Goal: Information Seeking & Learning: Learn about a topic

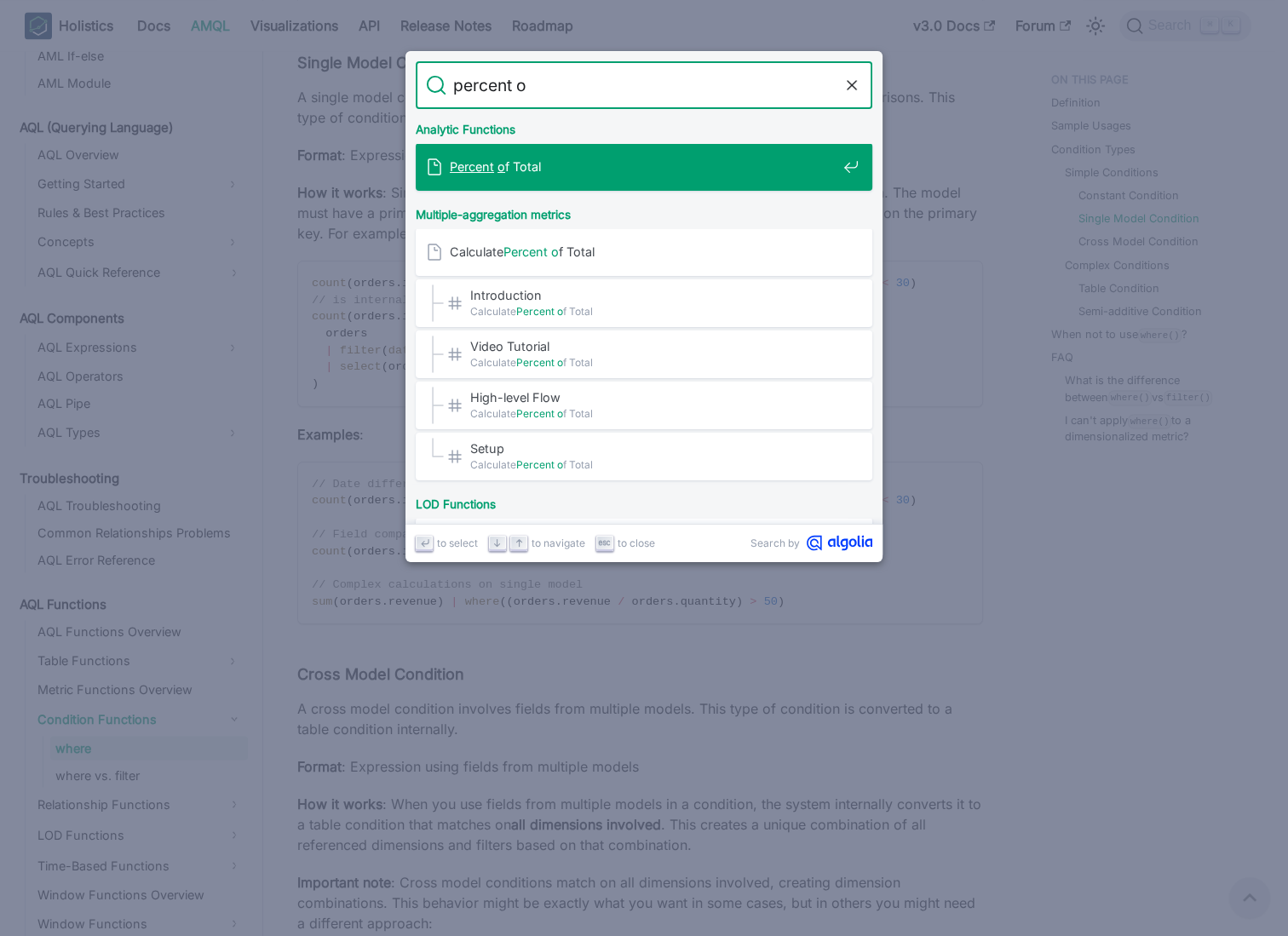
type input "percent of"
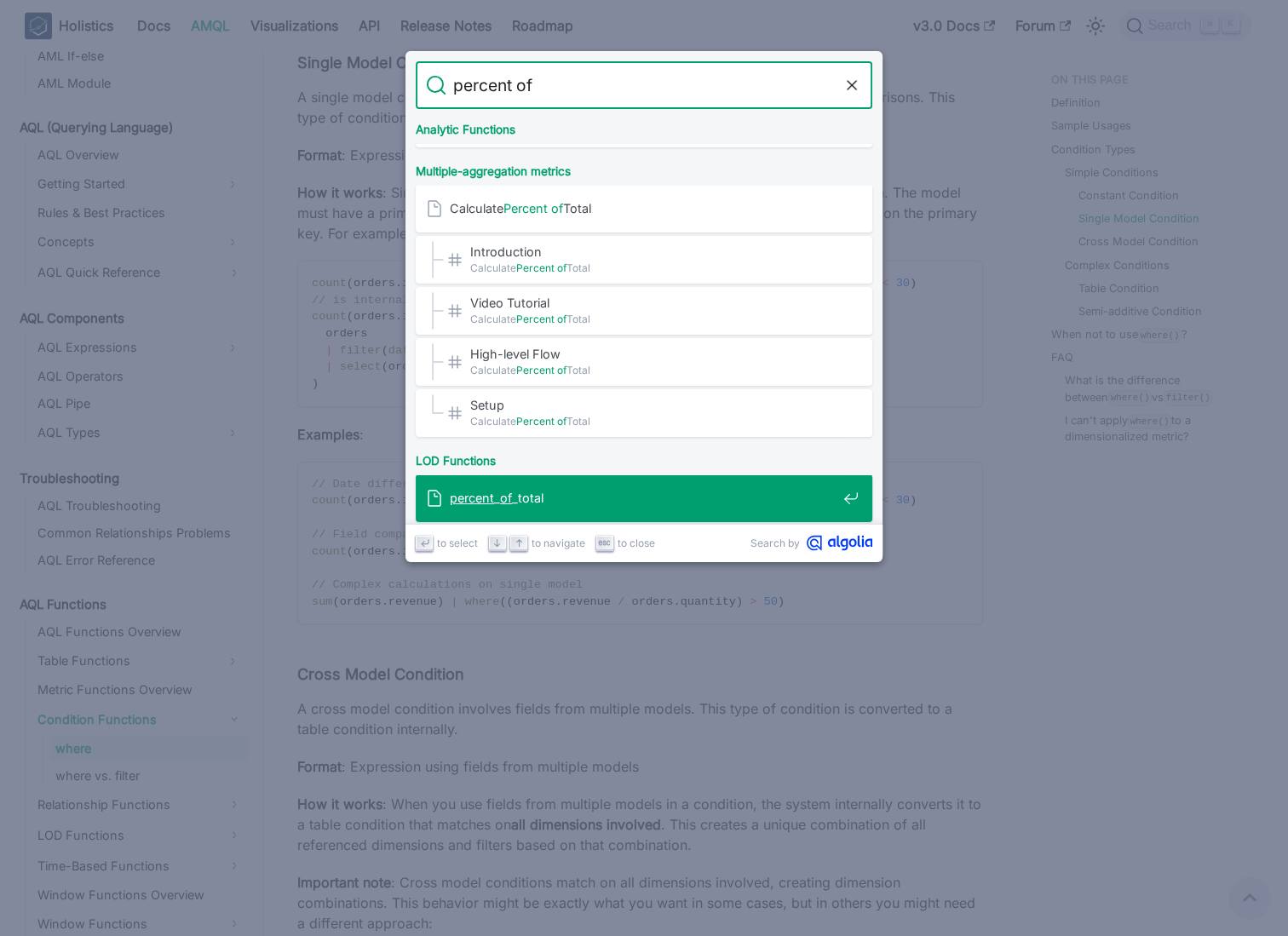
scroll to position [95, 0]
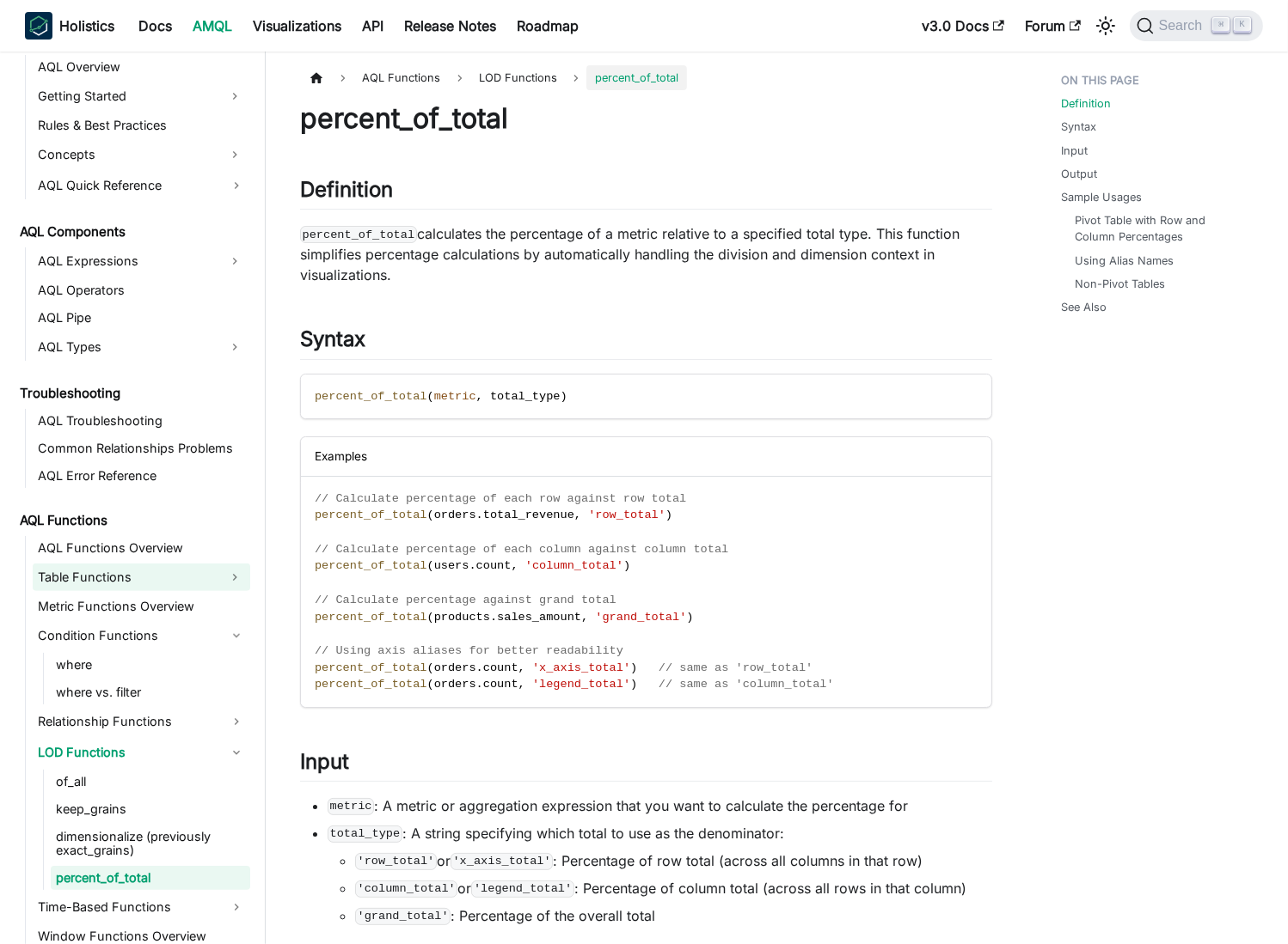
scroll to position [1048, 0]
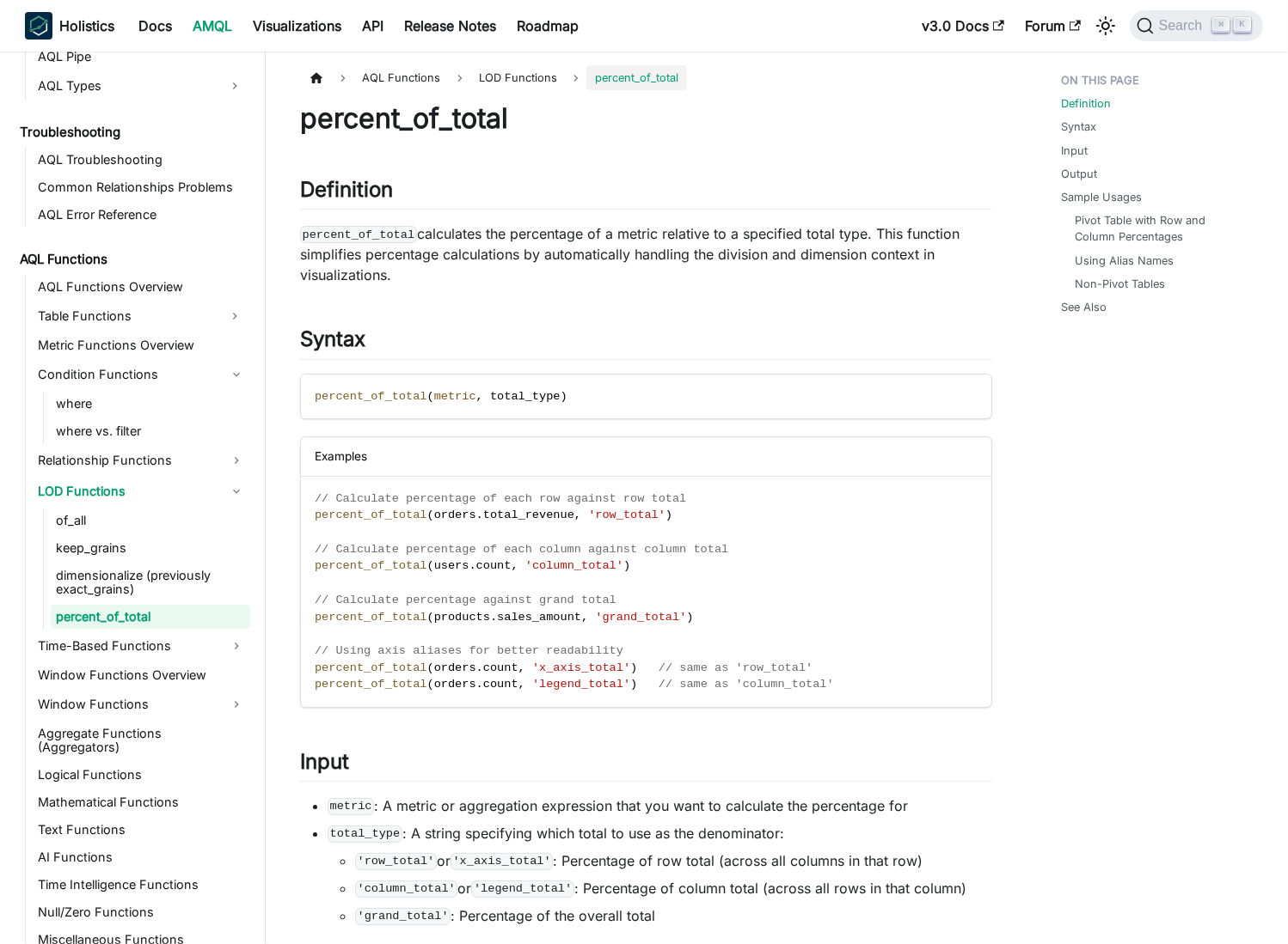
click at [132, 615] on link "percent_of_total" at bounding box center [150, 617] width 199 height 24
click at [152, 578] on link "dimensionalize (previously exact_grains)" at bounding box center [150, 582] width 199 height 38
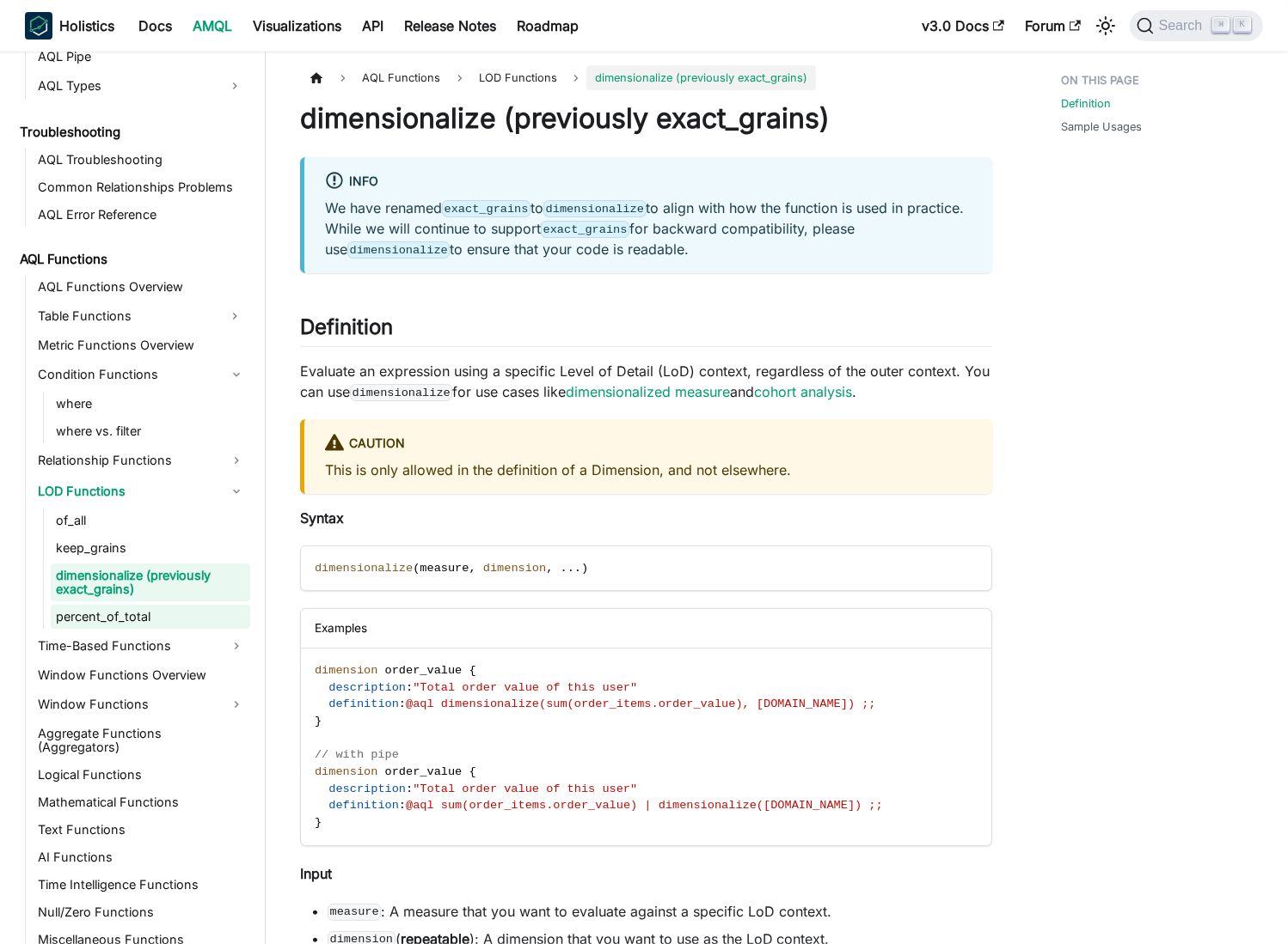
click at [141, 609] on link "percent_of_total" at bounding box center [150, 617] width 199 height 24
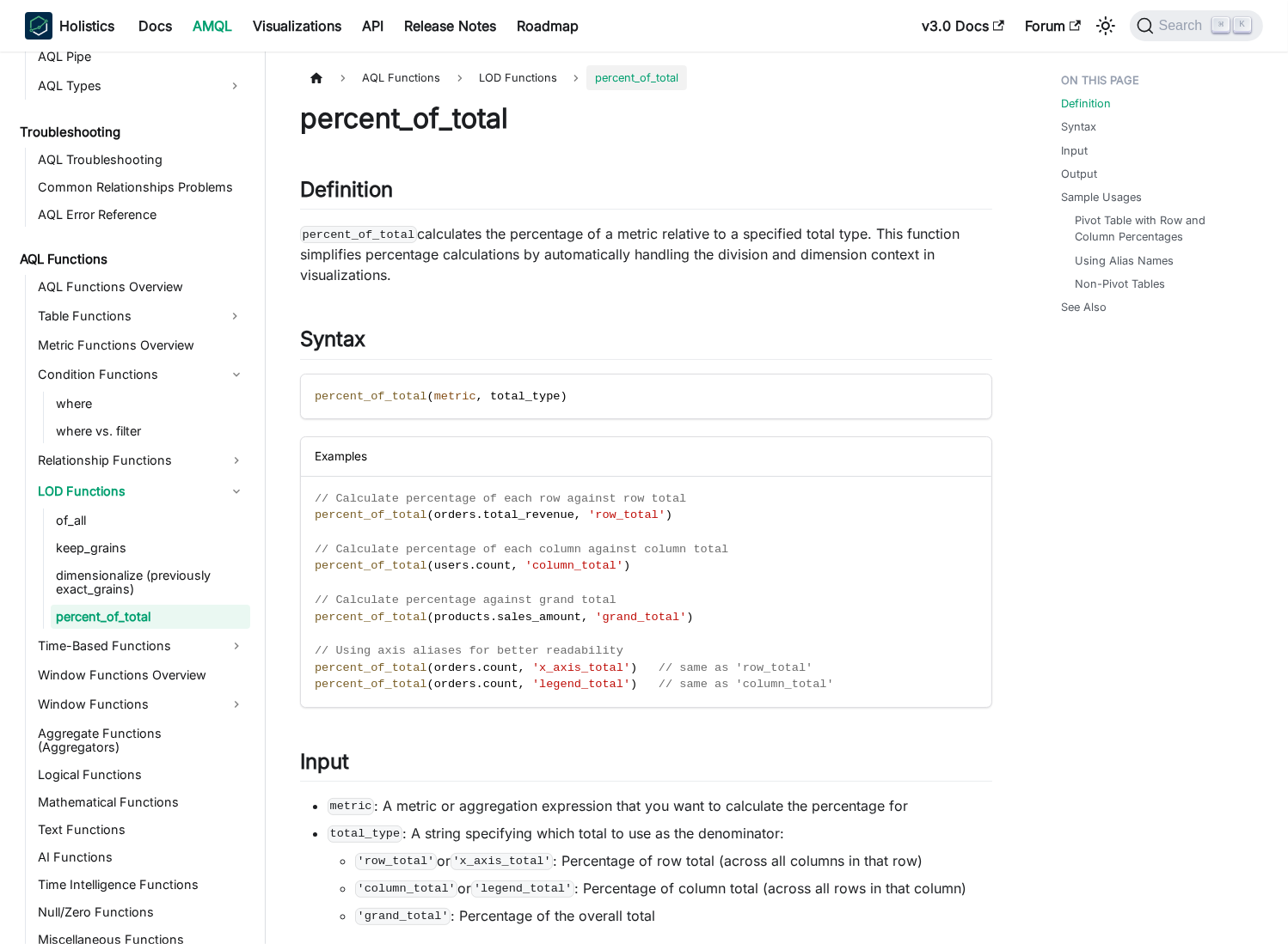
click at [438, 236] on p "percent_of_total calculates the percentage of a metric relative to a specified …" at bounding box center [645, 255] width 691 height 62
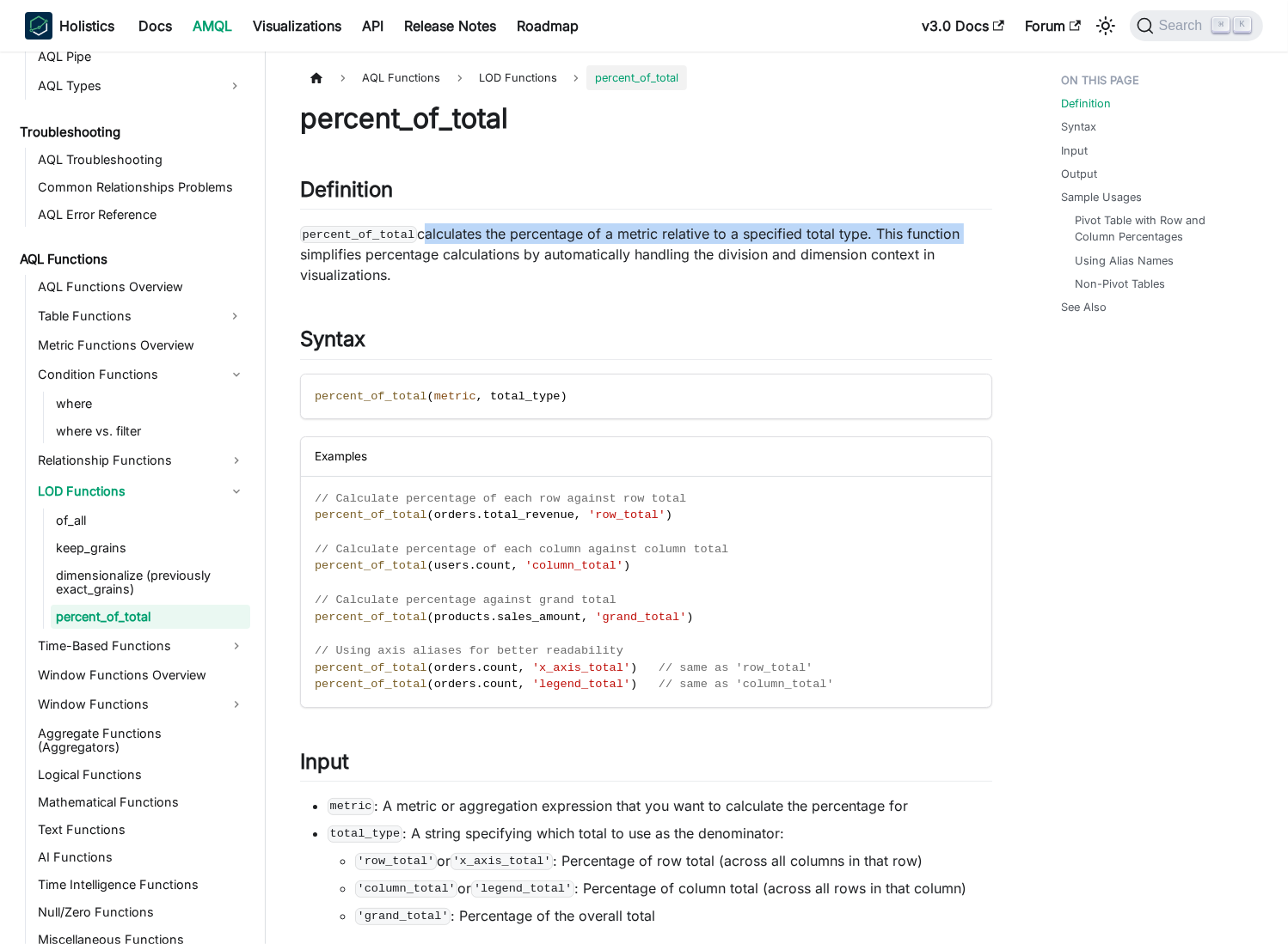
drag, startPoint x: 438, startPoint y: 236, endPoint x: 957, endPoint y: 232, distance: 519.0
click at [957, 232] on p "percent_of_total calculates the percentage of a metric relative to a specified …" at bounding box center [645, 255] width 691 height 62
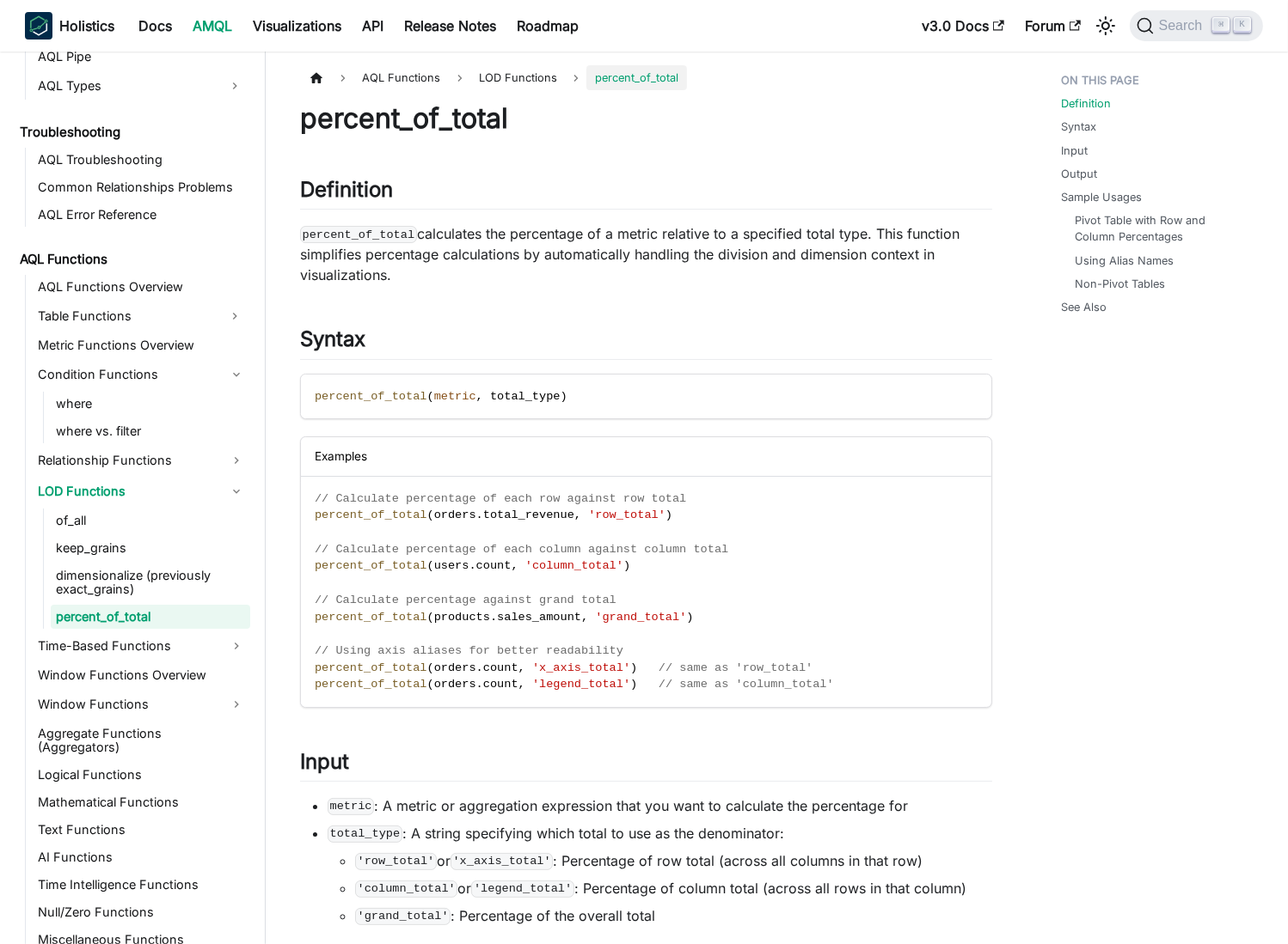
click at [321, 258] on p "percent_of_total calculates the percentage of a metric relative to a specified …" at bounding box center [645, 255] width 691 height 62
drag, startPoint x: 321, startPoint y: 258, endPoint x: 893, endPoint y: 245, distance: 572.1
click at [893, 245] on p "percent_of_total calculates the percentage of a metric relative to a specified …" at bounding box center [645, 255] width 691 height 62
click at [667, 244] on p "percent_of_total calculates the percentage of a metric relative to a specified …" at bounding box center [645, 255] width 691 height 62
click at [910, 253] on p "percent_of_total calculates the percentage of a metric relative to a specified …" at bounding box center [645, 255] width 691 height 62
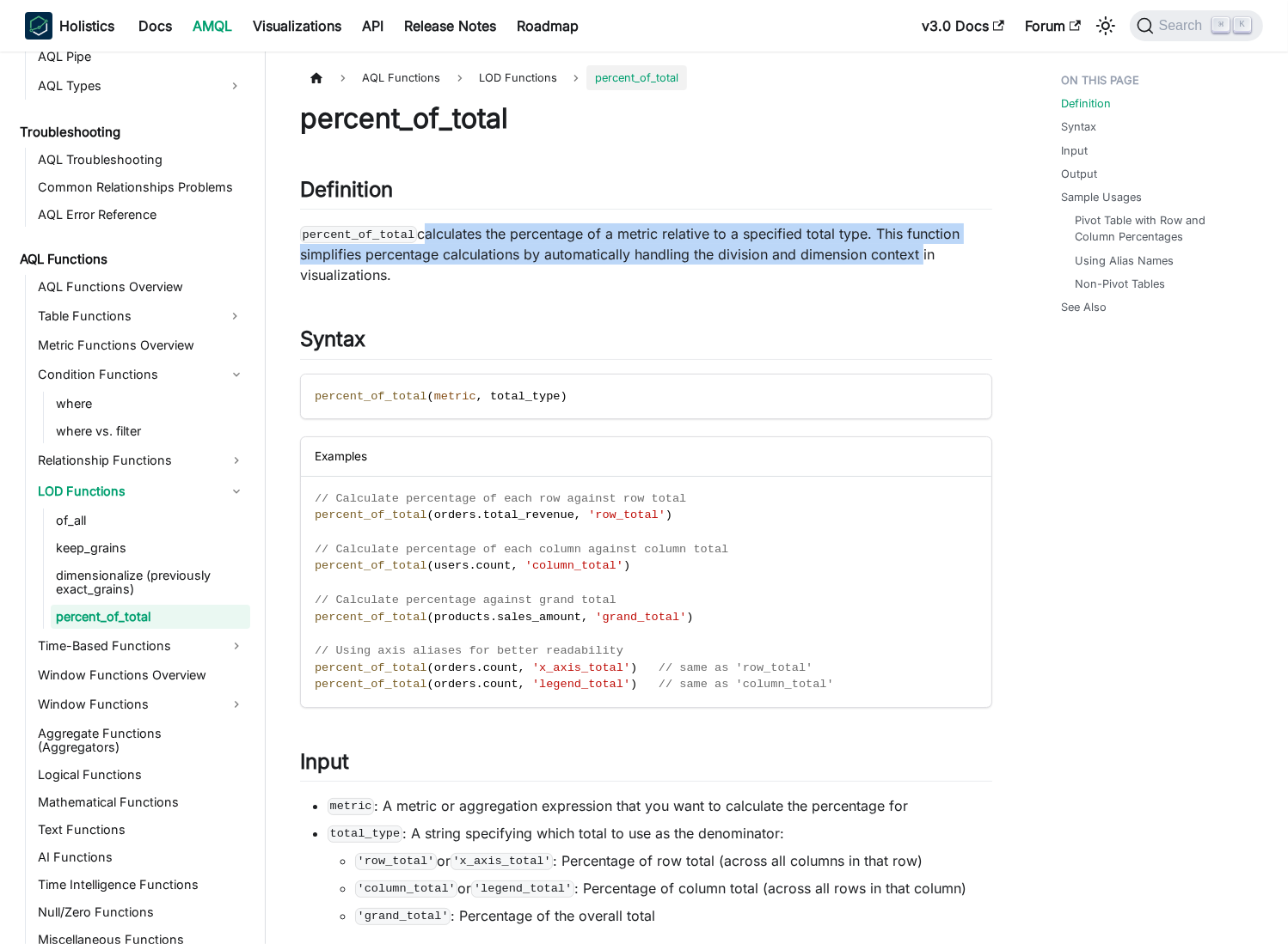
drag, startPoint x: 910, startPoint y: 253, endPoint x: 482, endPoint y: 241, distance: 428.2
click at [482, 241] on p "percent_of_total calculates the percentage of a metric relative to a specified …" at bounding box center [645, 255] width 691 height 62
click at [706, 259] on p "percent_of_total calculates the percentage of a metric relative to a specified …" at bounding box center [645, 255] width 691 height 62
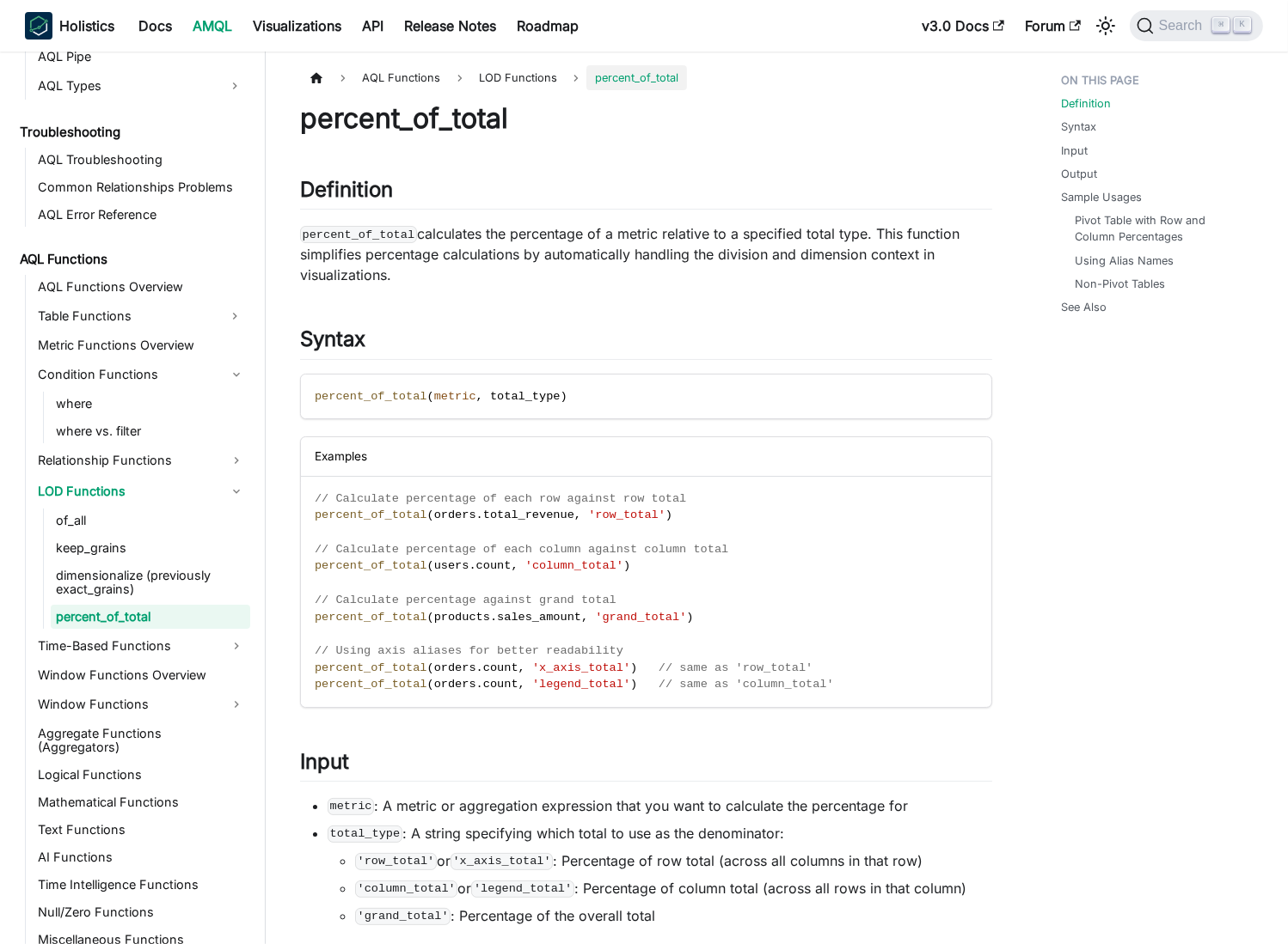
click at [353, 277] on p "percent_of_total calculates the percentage of a metric relative to a specified …" at bounding box center [645, 255] width 691 height 62
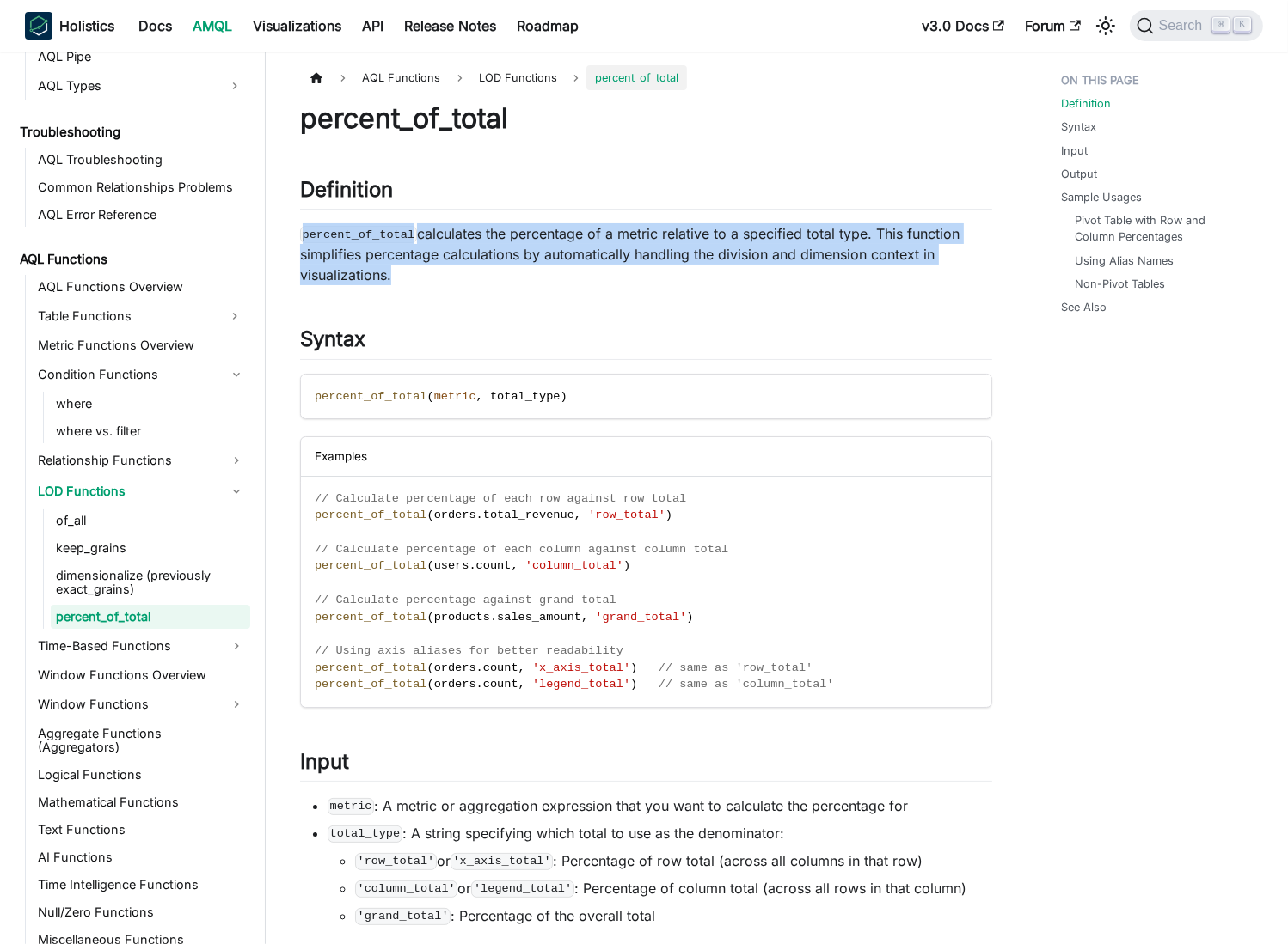
drag, startPoint x: 353, startPoint y: 277, endPoint x: 344, endPoint y: 228, distance: 49.8
click at [338, 227] on p "percent_of_total calculates the percentage of a metric relative to a specified …" at bounding box center [645, 255] width 691 height 62
click at [502, 234] on p "percent_of_total calculates the percentage of a metric relative to a specified …" at bounding box center [645, 255] width 691 height 62
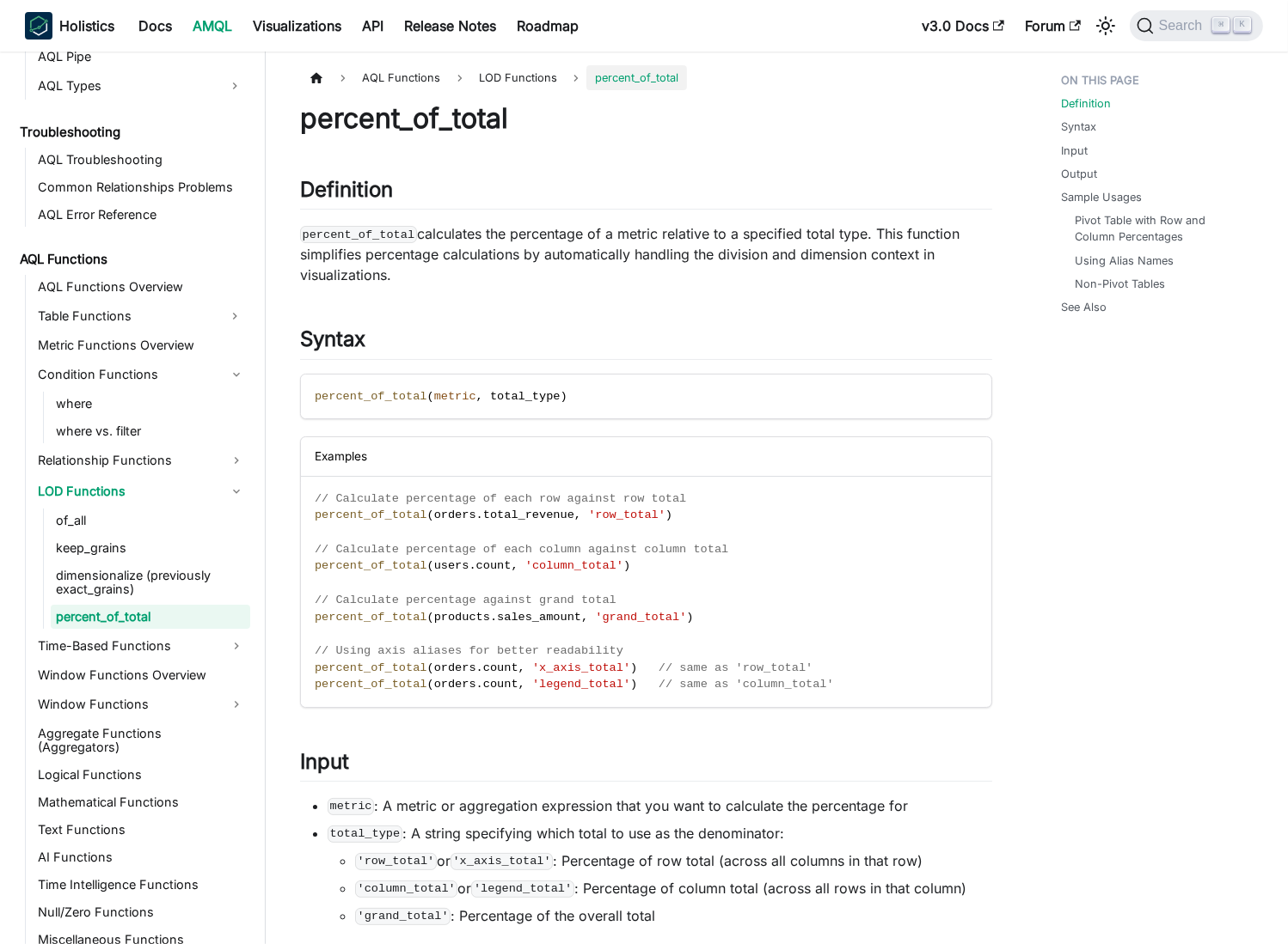
click at [466, 227] on p "percent_of_total calculates the percentage of a metric relative to a specified …" at bounding box center [645, 255] width 691 height 62
drag, startPoint x: 466, startPoint y: 227, endPoint x: 884, endPoint y: 234, distance: 418.1
click at [783, 235] on p "percent_of_total calculates the percentage of a metric relative to a specified …" at bounding box center [645, 255] width 691 height 62
click at [864, 230] on p "percent_of_total calculates the percentage of a metric relative to a specified …" at bounding box center [645, 255] width 691 height 62
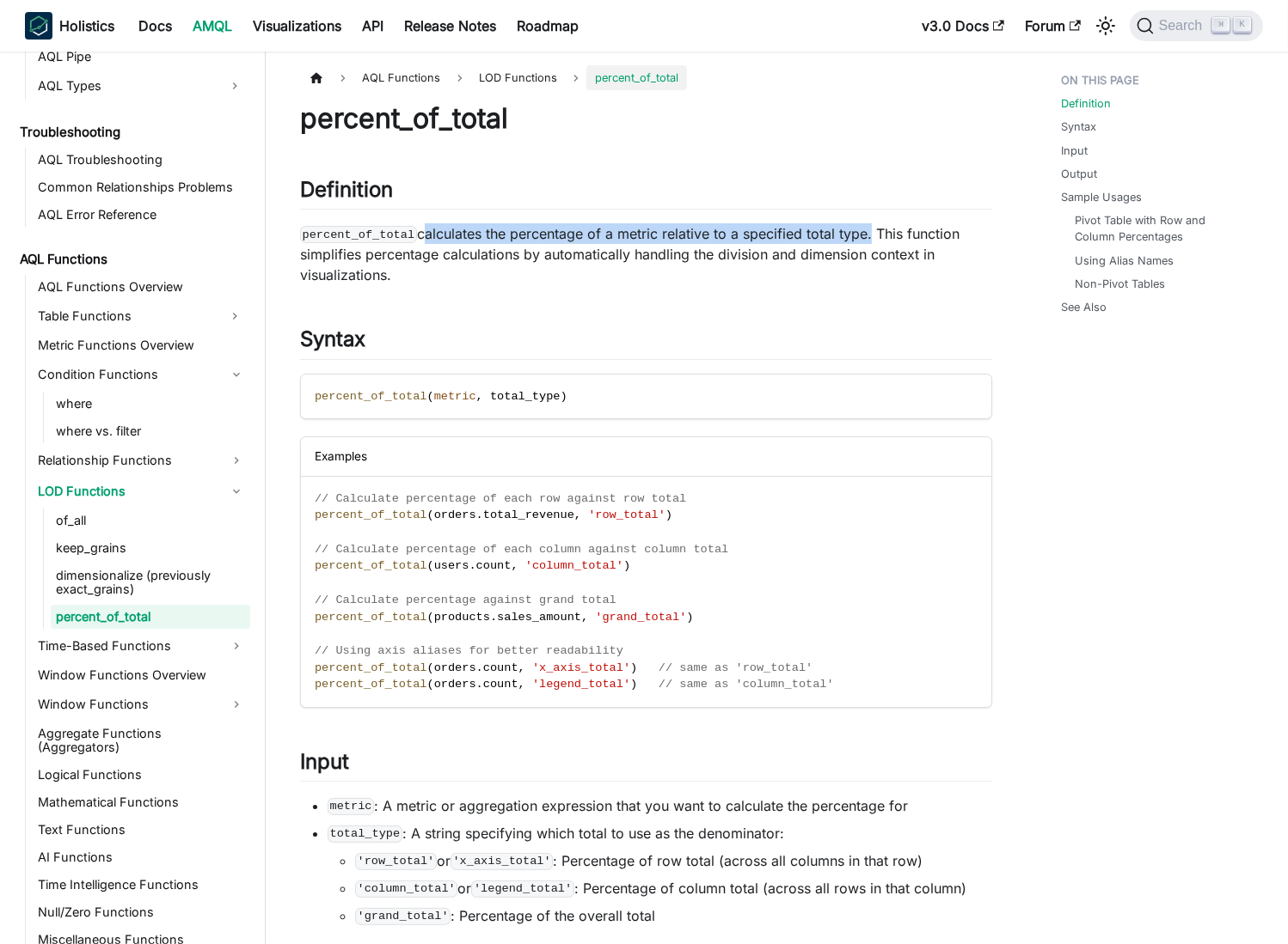
drag, startPoint x: 864, startPoint y: 230, endPoint x: 488, endPoint y: 232, distance: 376.0
click at [470, 230] on p "percent_of_total calculates the percentage of a metric relative to a specified …" at bounding box center [645, 255] width 691 height 62
click at [643, 225] on p "percent_of_total calculates the percentage of a metric relative to a specified …" at bounding box center [645, 255] width 691 height 62
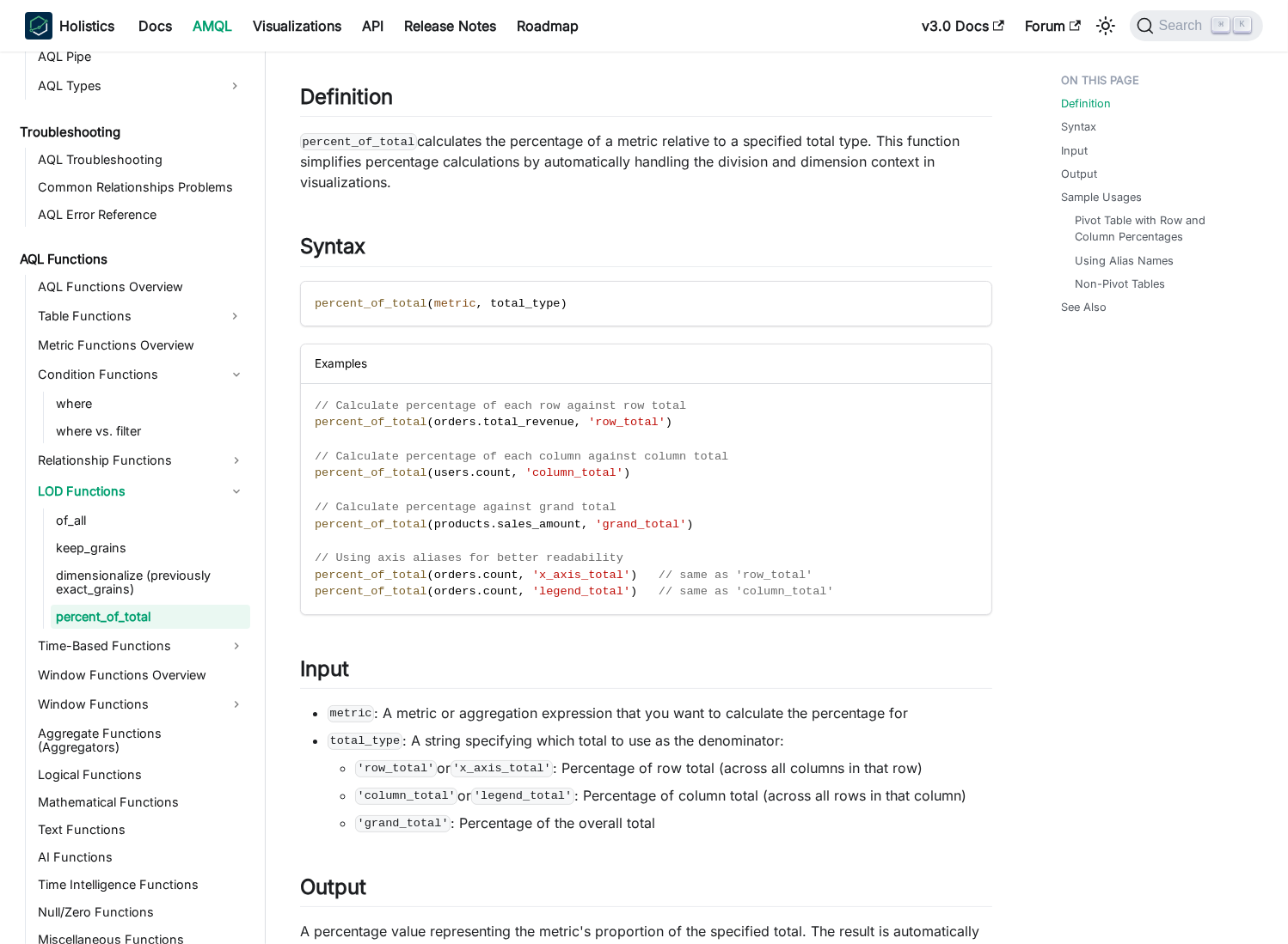
scroll to position [94, 0]
click at [414, 740] on li "total_type : A string specifying which total to use as the denominator: 'row_to…" at bounding box center [660, 782] width 664 height 103
drag, startPoint x: 414, startPoint y: 740, endPoint x: 749, endPoint y: 742, distance: 335.0
click at [749, 742] on li "total_type : A string specifying which total to use as the denominator: 'row_to…" at bounding box center [660, 782] width 664 height 103
click at [675, 743] on li "total_type : A string specifying which total to use as the denominator: 'row_to…" at bounding box center [660, 782] width 664 height 103
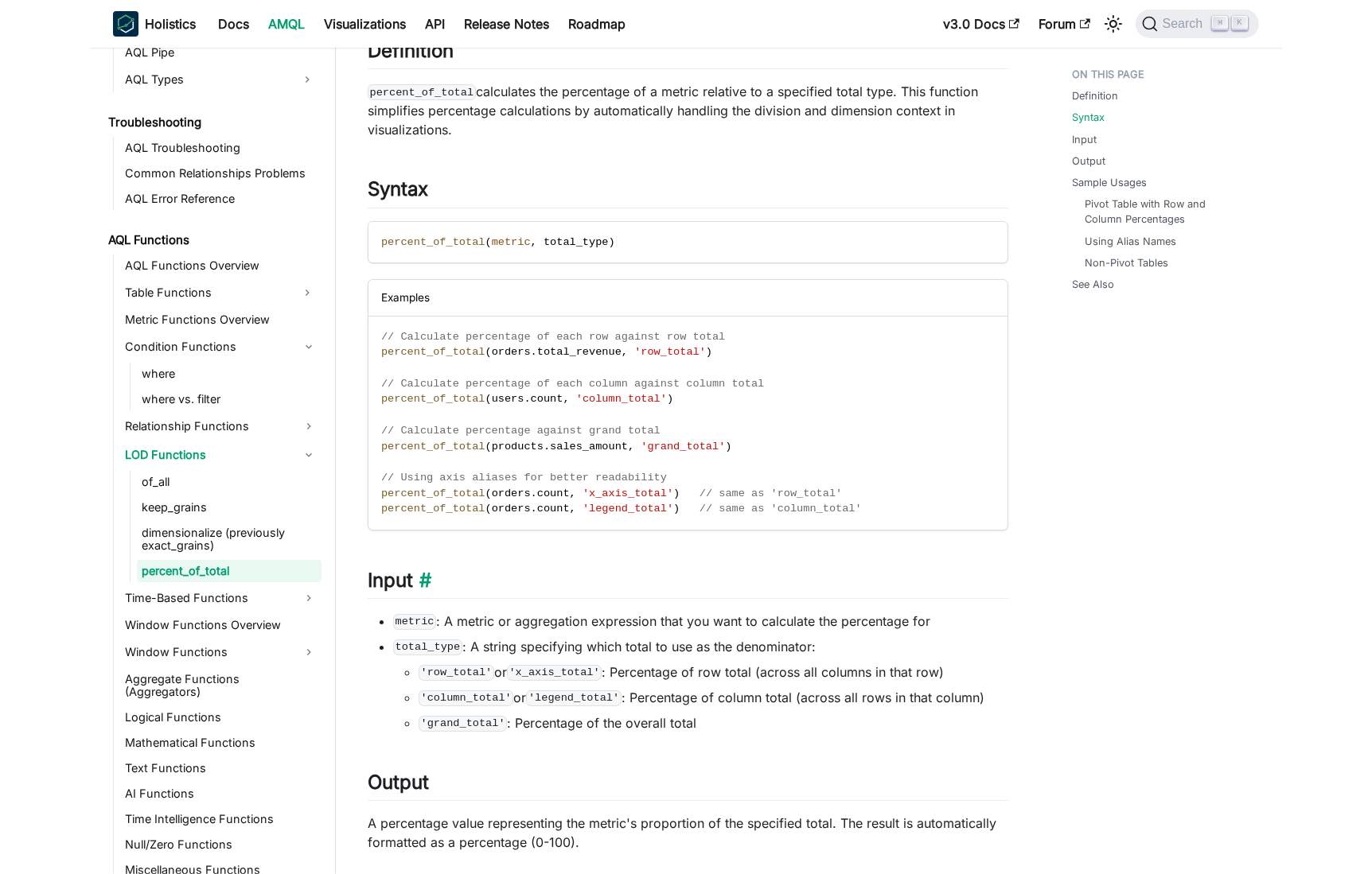
scroll to position [173, 0]
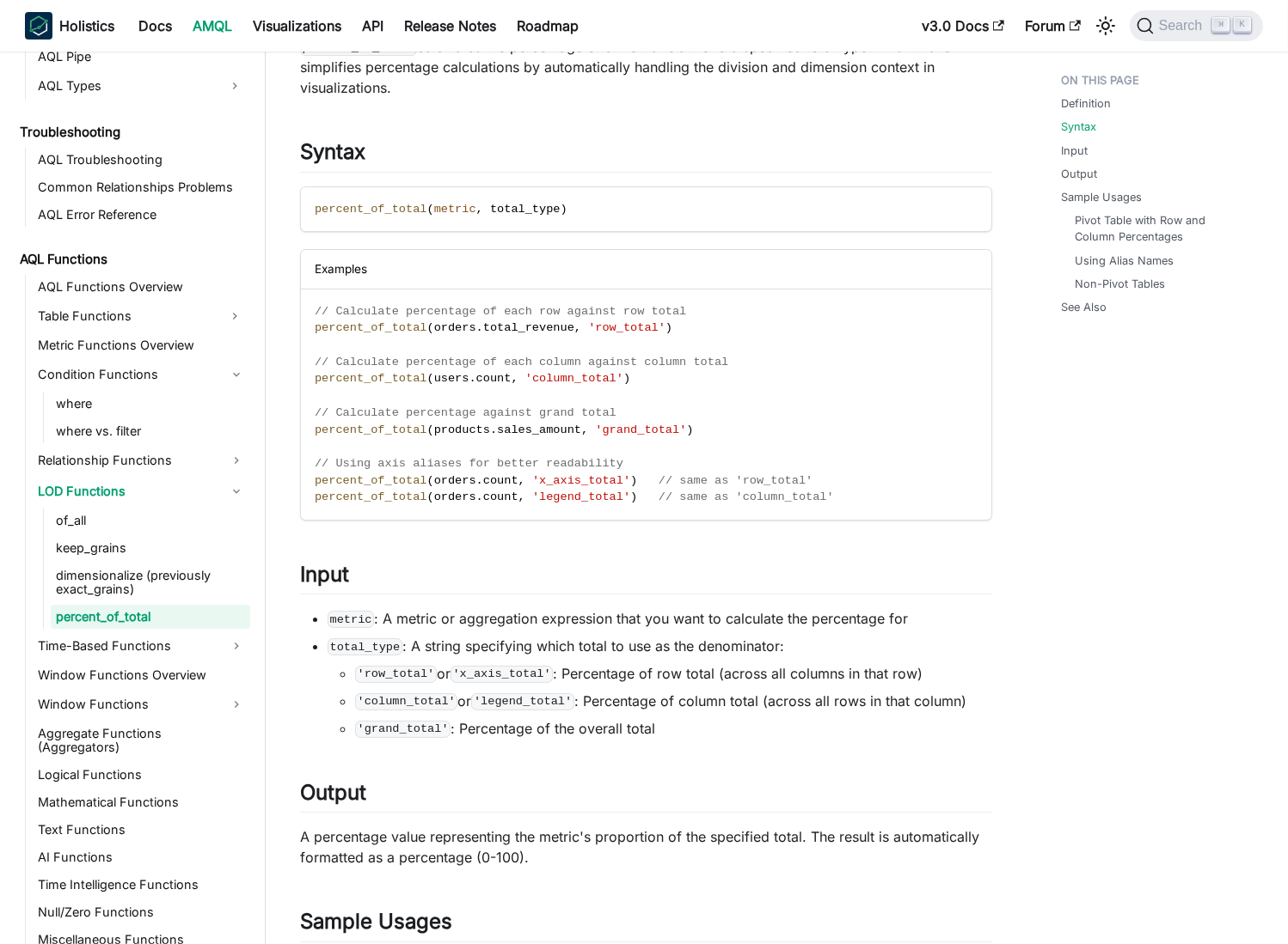
click at [754, 645] on li "total_type : A string specifying which total to use as the denominator: 'row_to…" at bounding box center [660, 688] width 664 height 103
drag, startPoint x: 754, startPoint y: 645, endPoint x: 309, endPoint y: 638, distance: 445.1
click at [309, 638] on ul "metric : A metric or aggregation expression that you want to calculate the perc…" at bounding box center [645, 673] width 691 height 131
click at [463, 666] on code "'x_axis_total'" at bounding box center [501, 674] width 102 height 17
click at [374, 669] on code "'row_total'" at bounding box center [396, 674] width 82 height 17
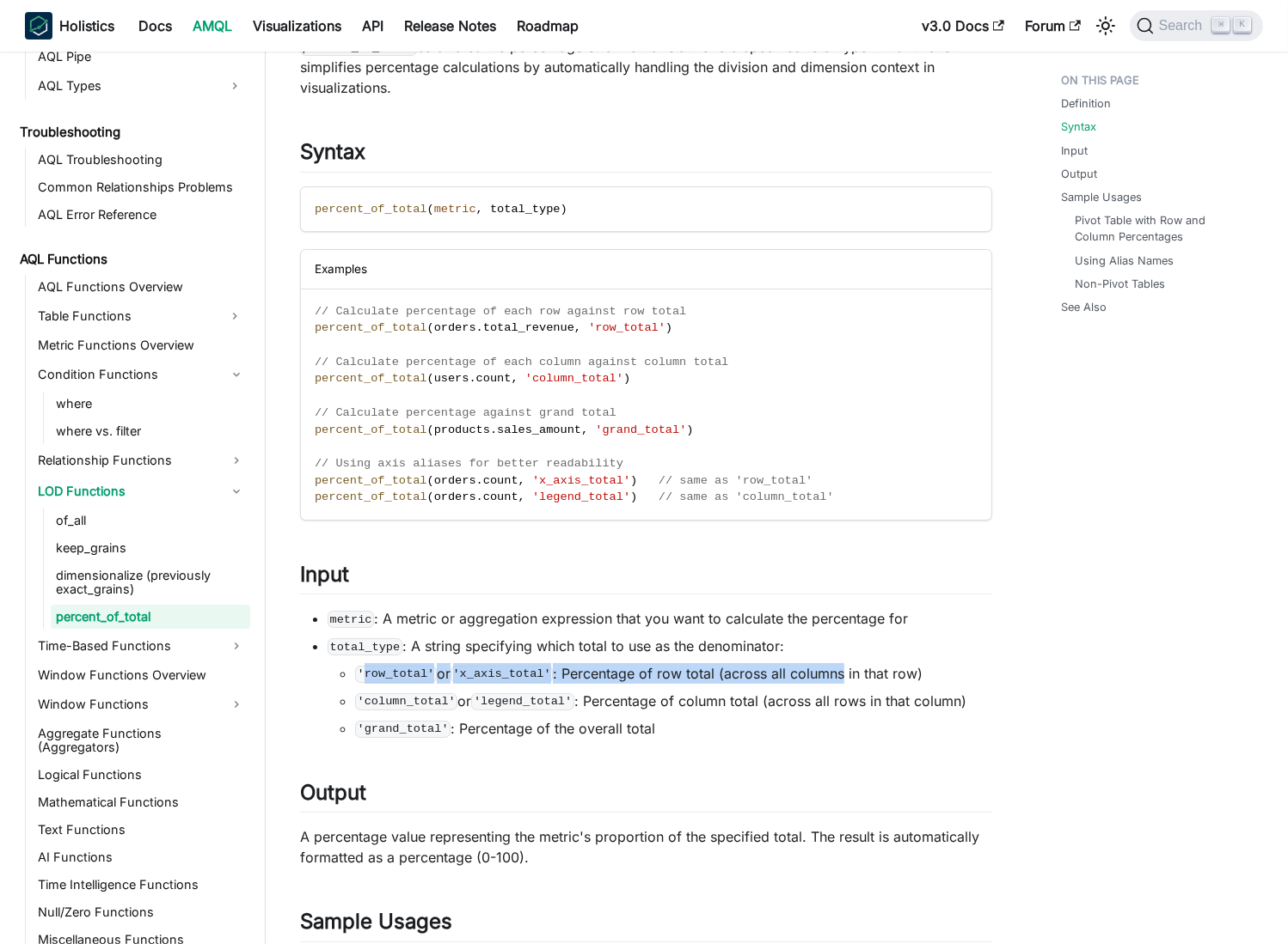
drag, startPoint x: 374, startPoint y: 669, endPoint x: 797, endPoint y: 668, distance: 423.0
click at [795, 668] on li "'row_total' or 'x_axis_total' : Percentage of row total (across all columns in …" at bounding box center [674, 673] width 637 height 21
click at [879, 671] on li "'row_total' or 'x_axis_total' : Percentage of row total (across all columns in …" at bounding box center [674, 673] width 637 height 21
drag, startPoint x: 934, startPoint y: 673, endPoint x: 320, endPoint y: 672, distance: 614.0
click at [321, 672] on ul "metric : A metric or aggregation expression that you want to calculate the perc…" at bounding box center [645, 673] width 691 height 131
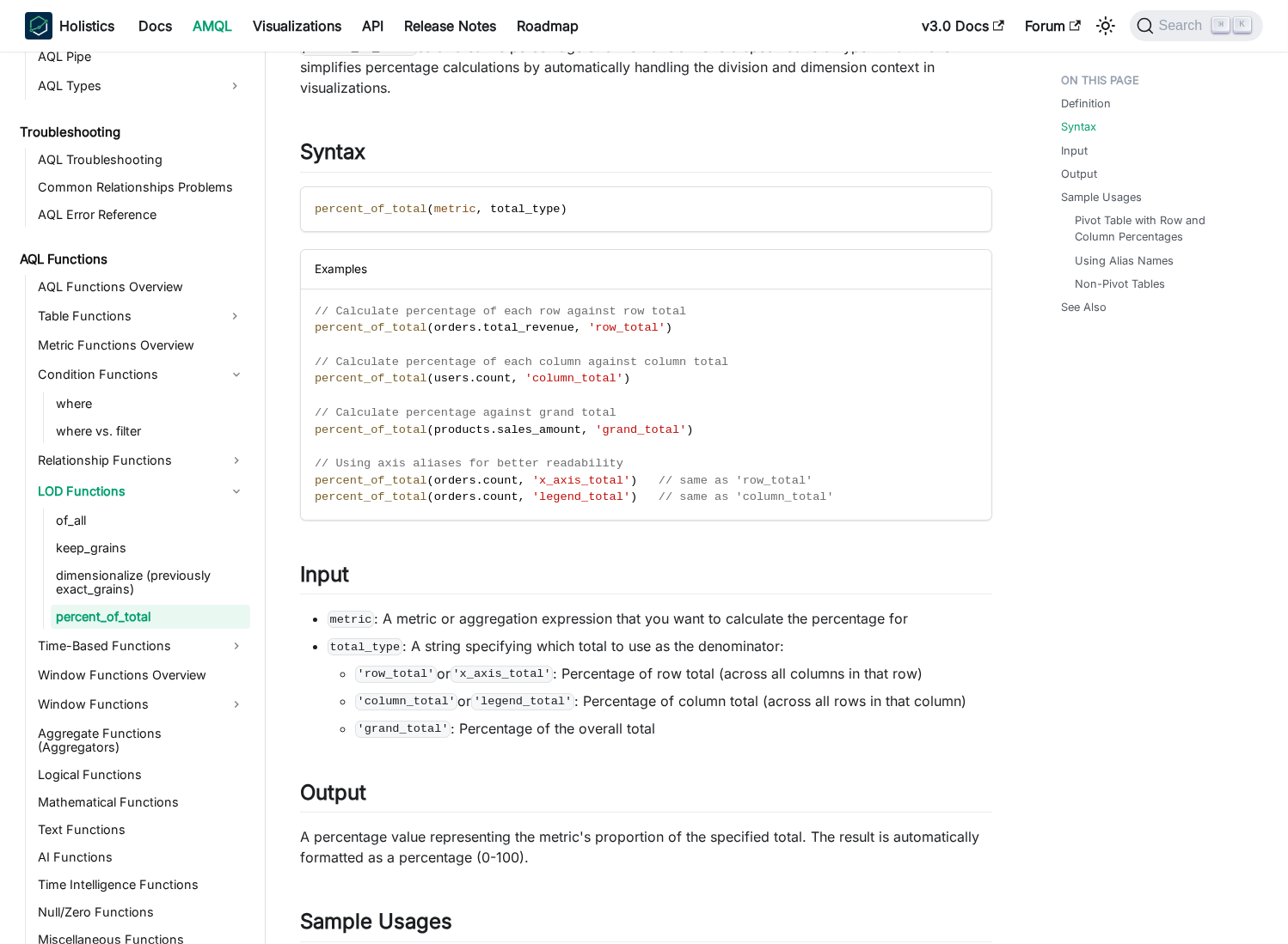
click at [386, 693] on code "'column_total'" at bounding box center [406, 702] width 102 height 17
drag, startPoint x: 386, startPoint y: 693, endPoint x: 765, endPoint y: 699, distance: 379.0
click at [875, 691] on li "'column_total' or 'legend_total' : Percentage of column total (across all rows …" at bounding box center [674, 702] width 637 height 21
click at [739, 700] on li "'column_total' or 'legend_total' : Percentage of column total (across all rows …" at bounding box center [674, 702] width 637 height 21
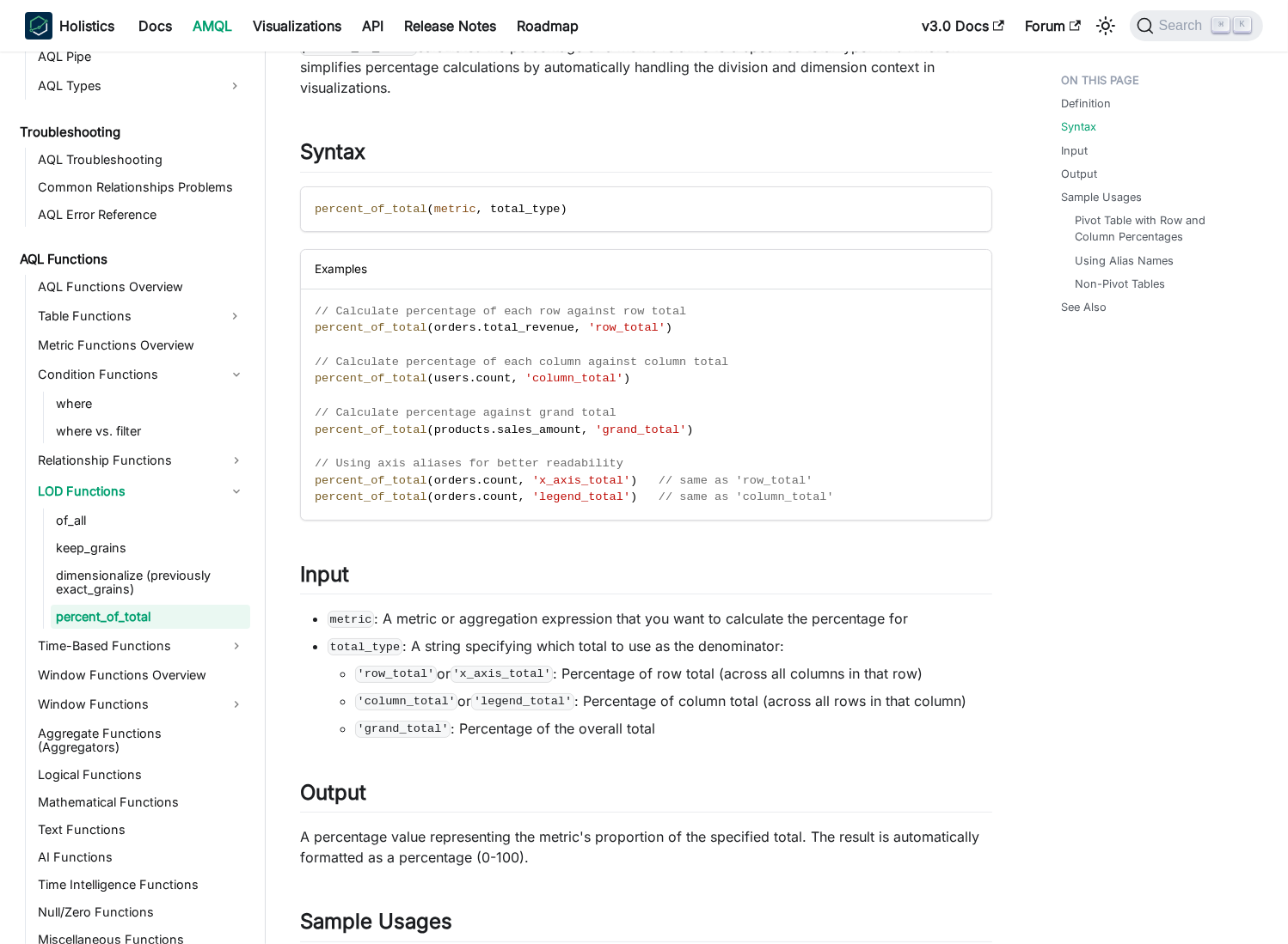
click at [613, 703] on li "'column_total' or 'legend_total' : Percentage of column total (across all rows …" at bounding box center [674, 702] width 637 height 21
drag, startPoint x: 613, startPoint y: 703, endPoint x: 973, endPoint y: 698, distance: 360.0
click at [973, 698] on li "'column_total' or 'legend_total' : Percentage of column total (across all rows …" at bounding box center [674, 702] width 637 height 21
click at [841, 695] on li "'column_total' or 'legend_total' : Percentage of column total (across all rows …" at bounding box center [674, 702] width 637 height 21
click at [401, 673] on code "'row_total'" at bounding box center [396, 674] width 82 height 17
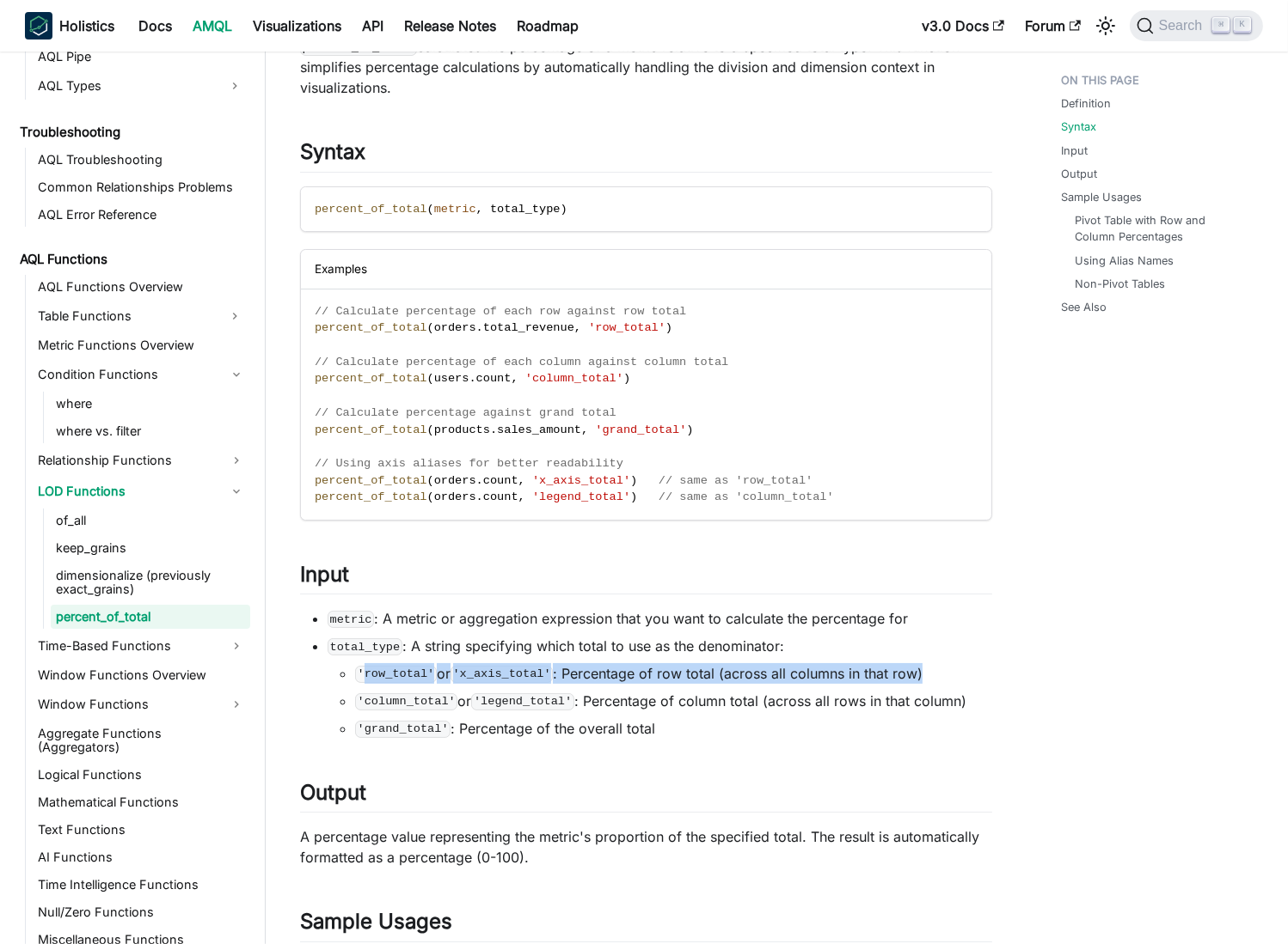
drag, startPoint x: 401, startPoint y: 673, endPoint x: 887, endPoint y: 673, distance: 486.0
click at [915, 673] on li "'row_total' or 'x_axis_total' : Percentage of row total (across all columns in …" at bounding box center [674, 673] width 637 height 21
click at [753, 672] on li "'row_total' or 'x_axis_total' : Percentage of row total (across all columns in …" at bounding box center [674, 673] width 637 height 21
click at [591, 669] on li "'row_total' or 'x_axis_total' : Percentage of row total (across all columns in …" at bounding box center [674, 673] width 637 height 21
drag, startPoint x: 591, startPoint y: 669, endPoint x: 714, endPoint y: 675, distance: 123.1
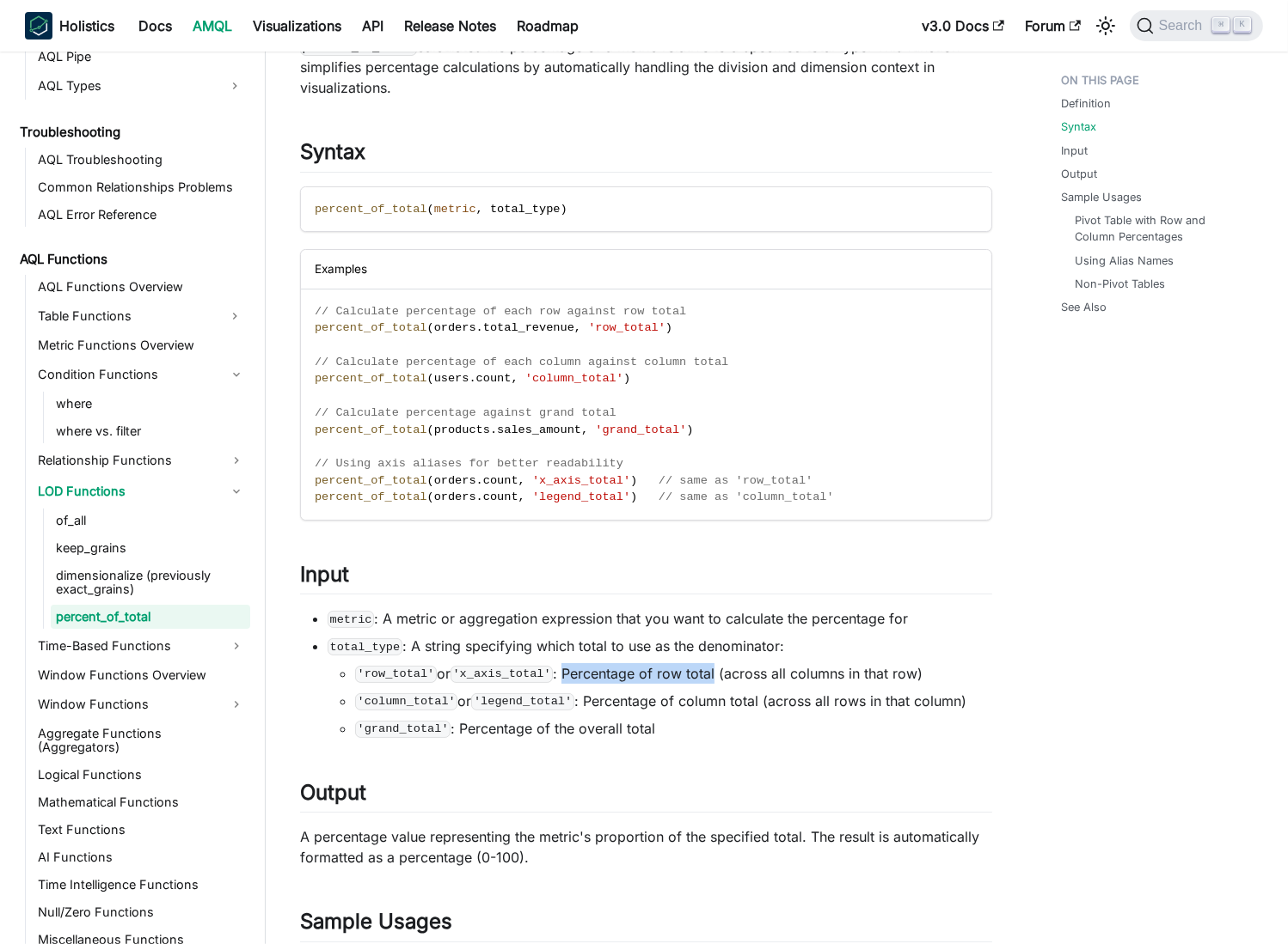
click at [714, 675] on li "'row_total' or 'x_axis_total' : Percentage of row total (across all columns in …" at bounding box center [674, 673] width 637 height 21
click at [628, 624] on li "metric : A metric or aggregation expression that you want to calculate the perc…" at bounding box center [660, 619] width 664 height 21
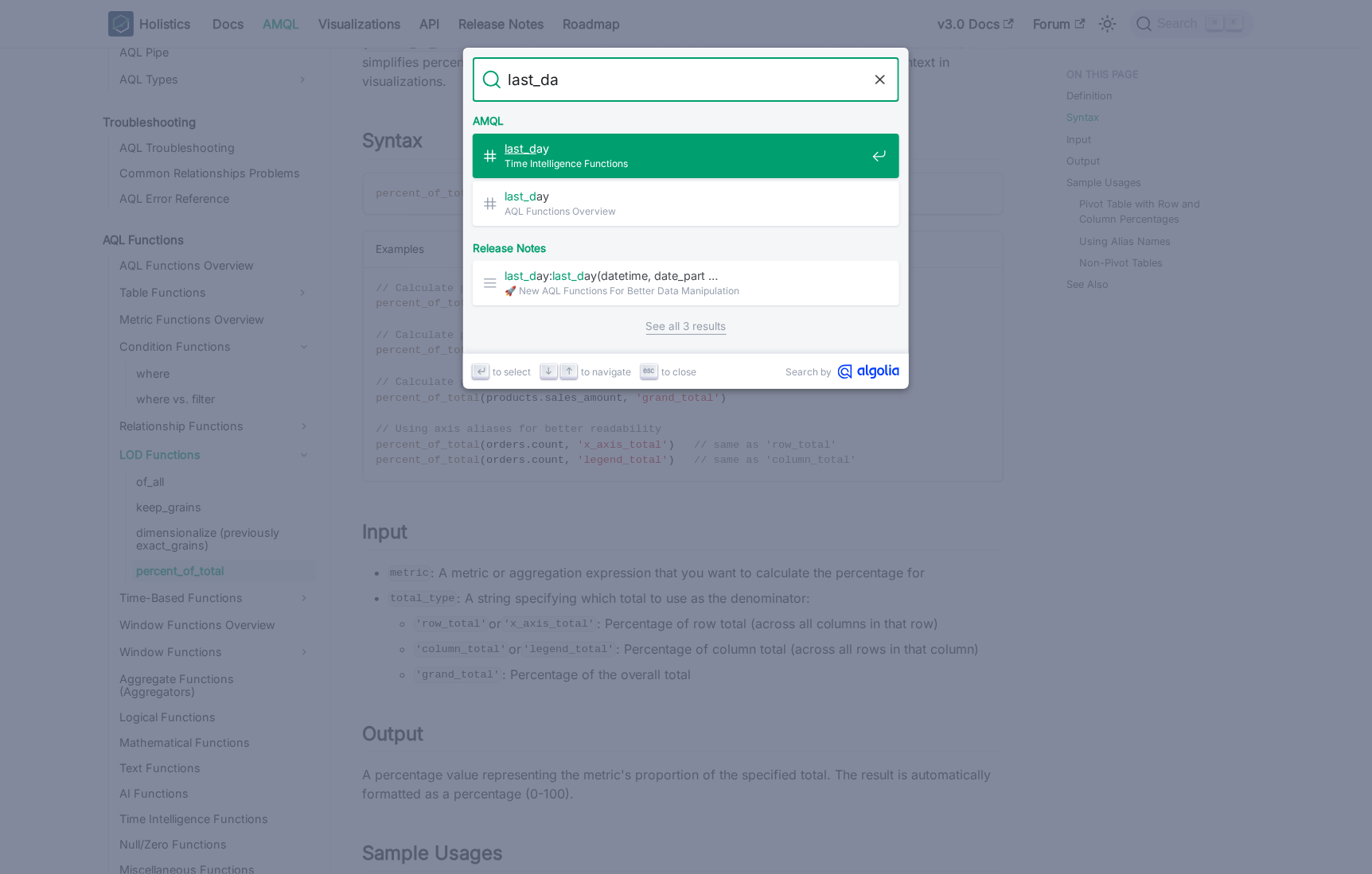
type input "last_day"
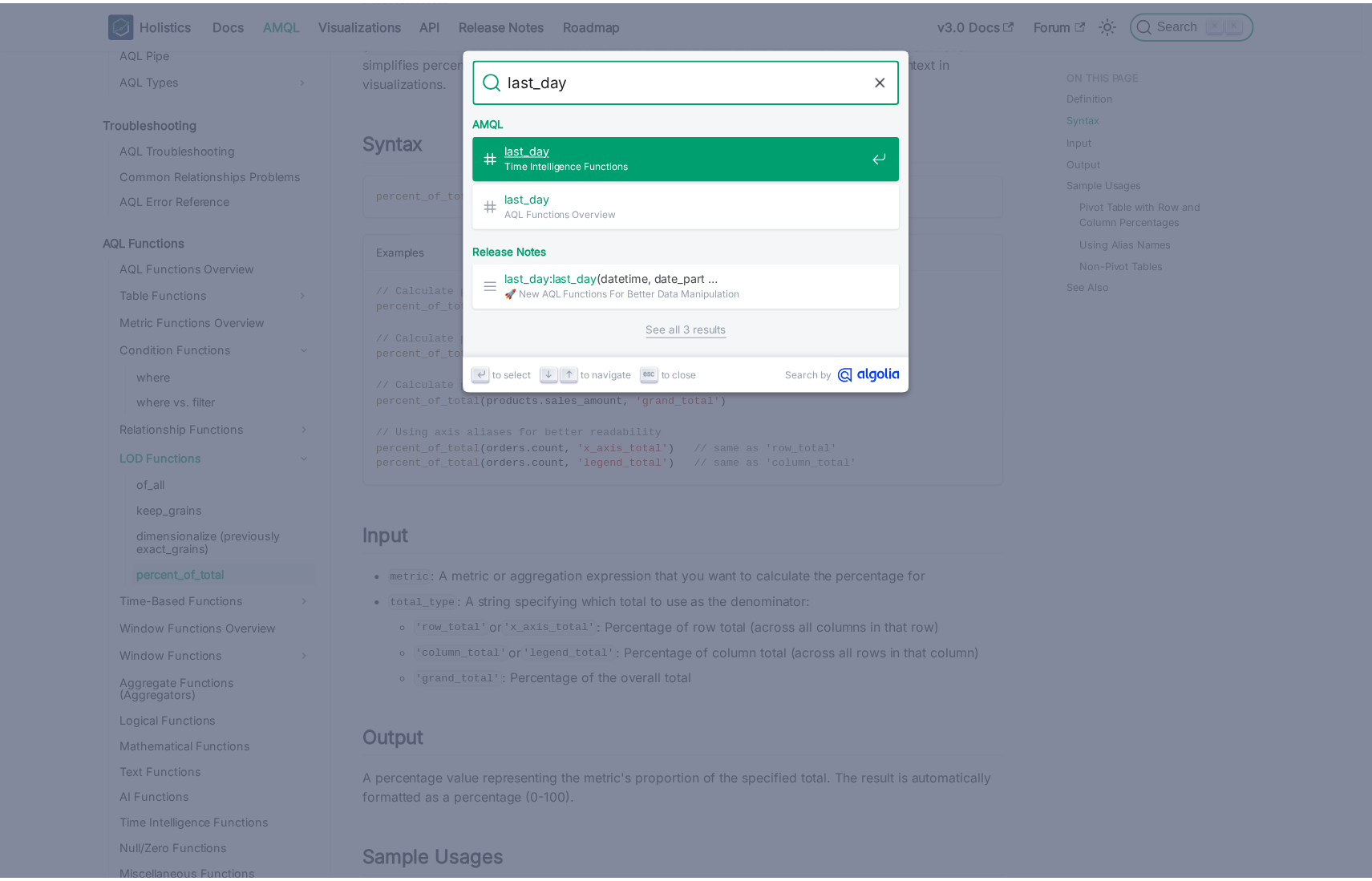
scroll to position [6351, 0]
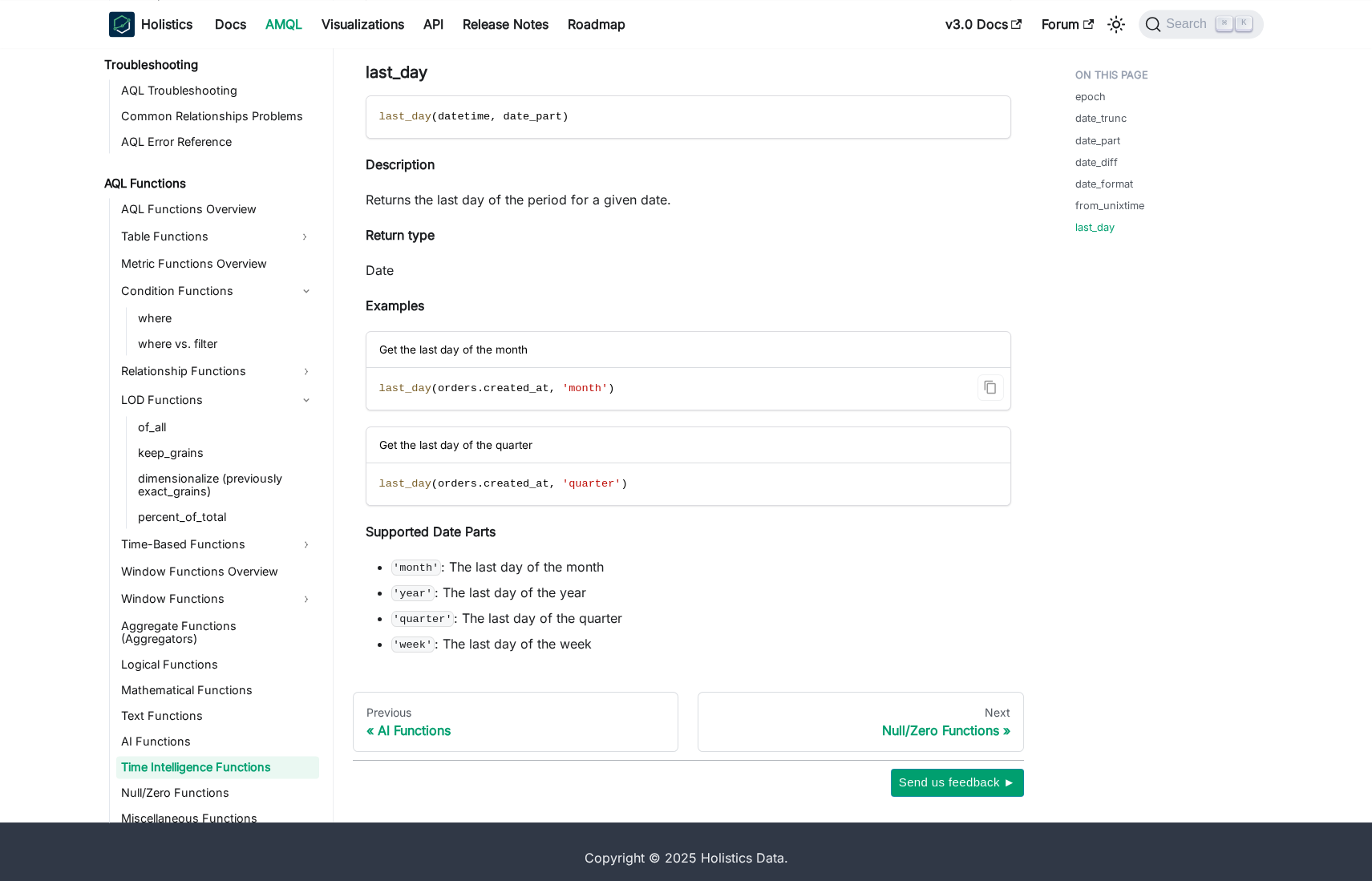
click at [396, 383] on span "last_day" at bounding box center [405, 388] width 52 height 12
drag, startPoint x: 396, startPoint y: 383, endPoint x: 627, endPoint y: 382, distance: 231.0
click at [627, 382] on code "last_day ( orders . created_at , 'month' )" at bounding box center [687, 389] width 642 height 42
click at [734, 383] on code "last_day ( orders . created_at , 'month' )" at bounding box center [687, 389] width 642 height 42
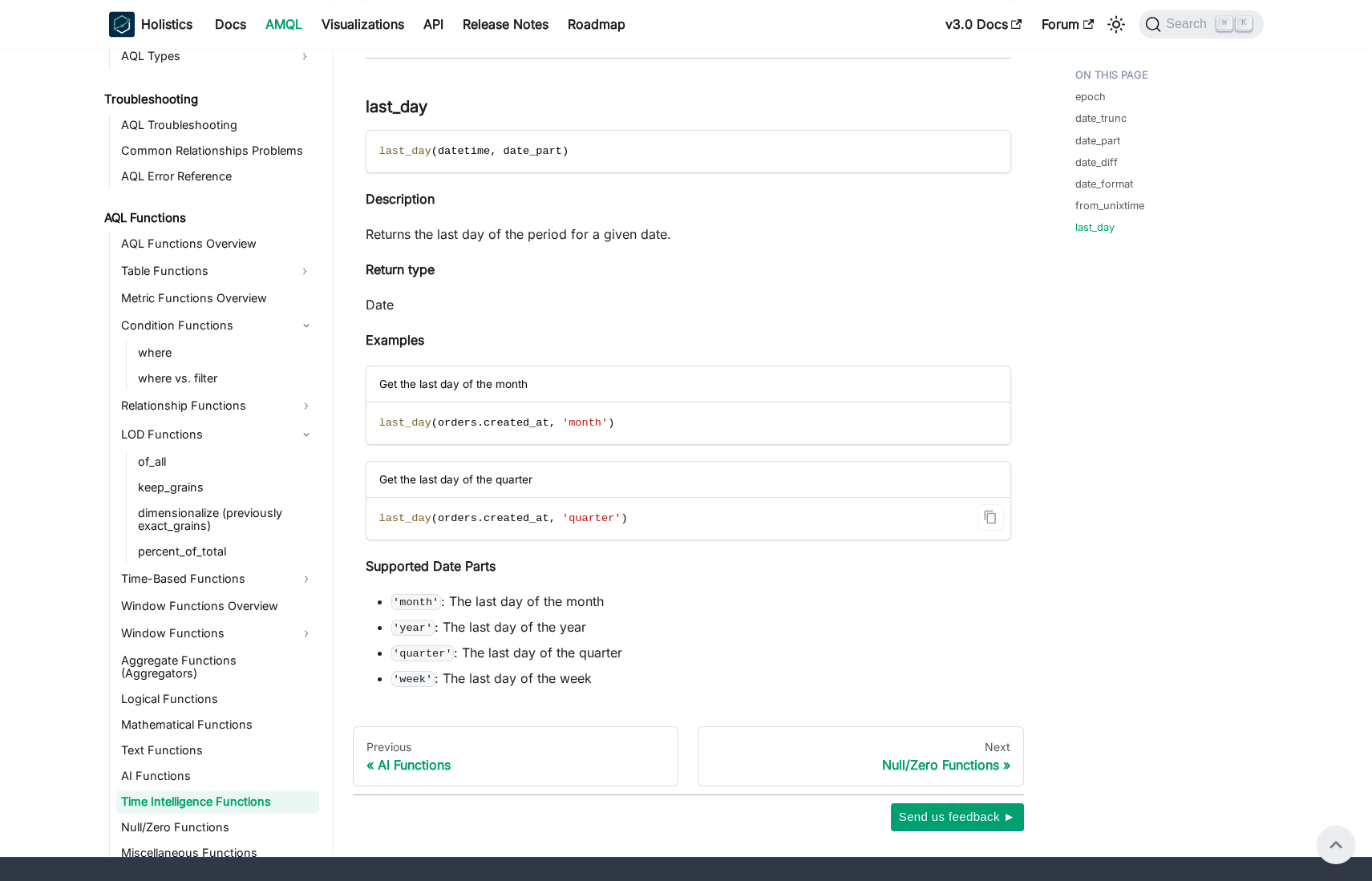
scroll to position [6268, 0]
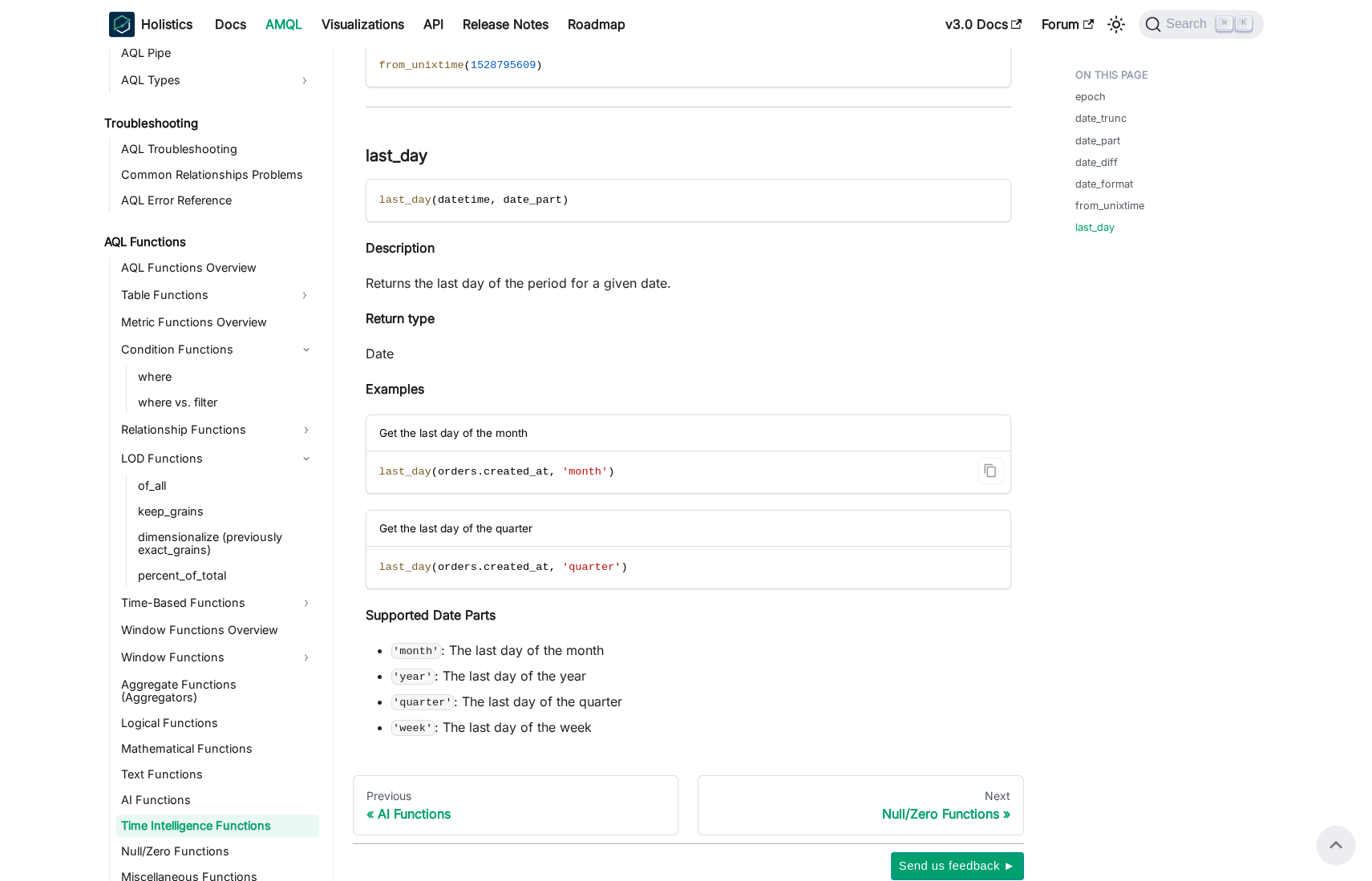
click at [392, 471] on span "last_day" at bounding box center [405, 472] width 52 height 12
drag, startPoint x: 392, startPoint y: 471, endPoint x: 636, endPoint y: 466, distance: 244.1
click at [636, 466] on code "last_day ( orders . created_at , 'month' )" at bounding box center [687, 472] width 642 height 42
click at [384, 274] on p "Returns the last day of the period for a given date." at bounding box center [688, 283] width 645 height 19
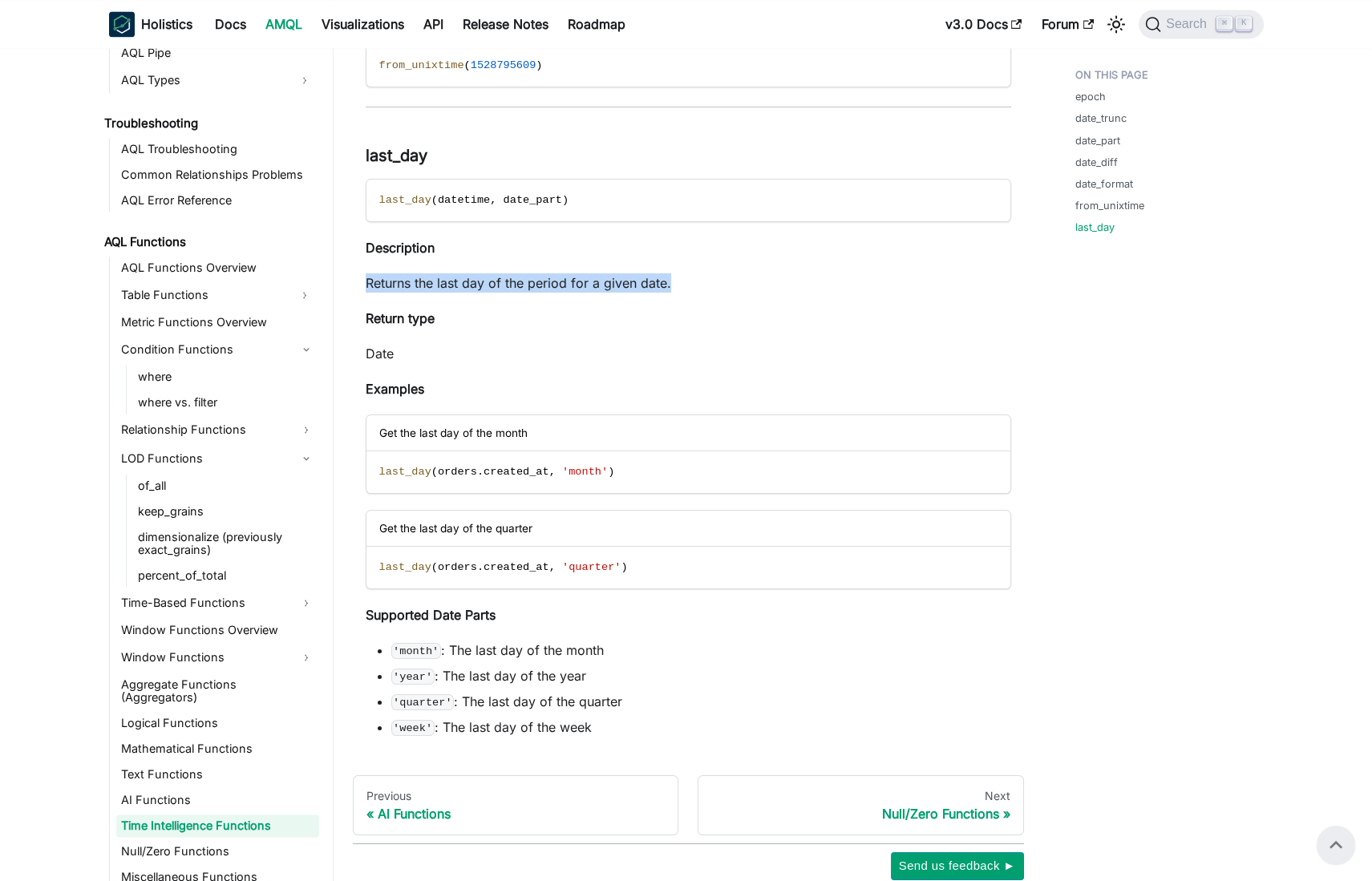
drag, startPoint x: 384, startPoint y: 273, endPoint x: 719, endPoint y: 277, distance: 335.0
click at [719, 277] on p "Returns the last day of the period for a given date." at bounding box center [688, 283] width 645 height 19
click at [376, 348] on p "Date" at bounding box center [688, 353] width 645 height 19
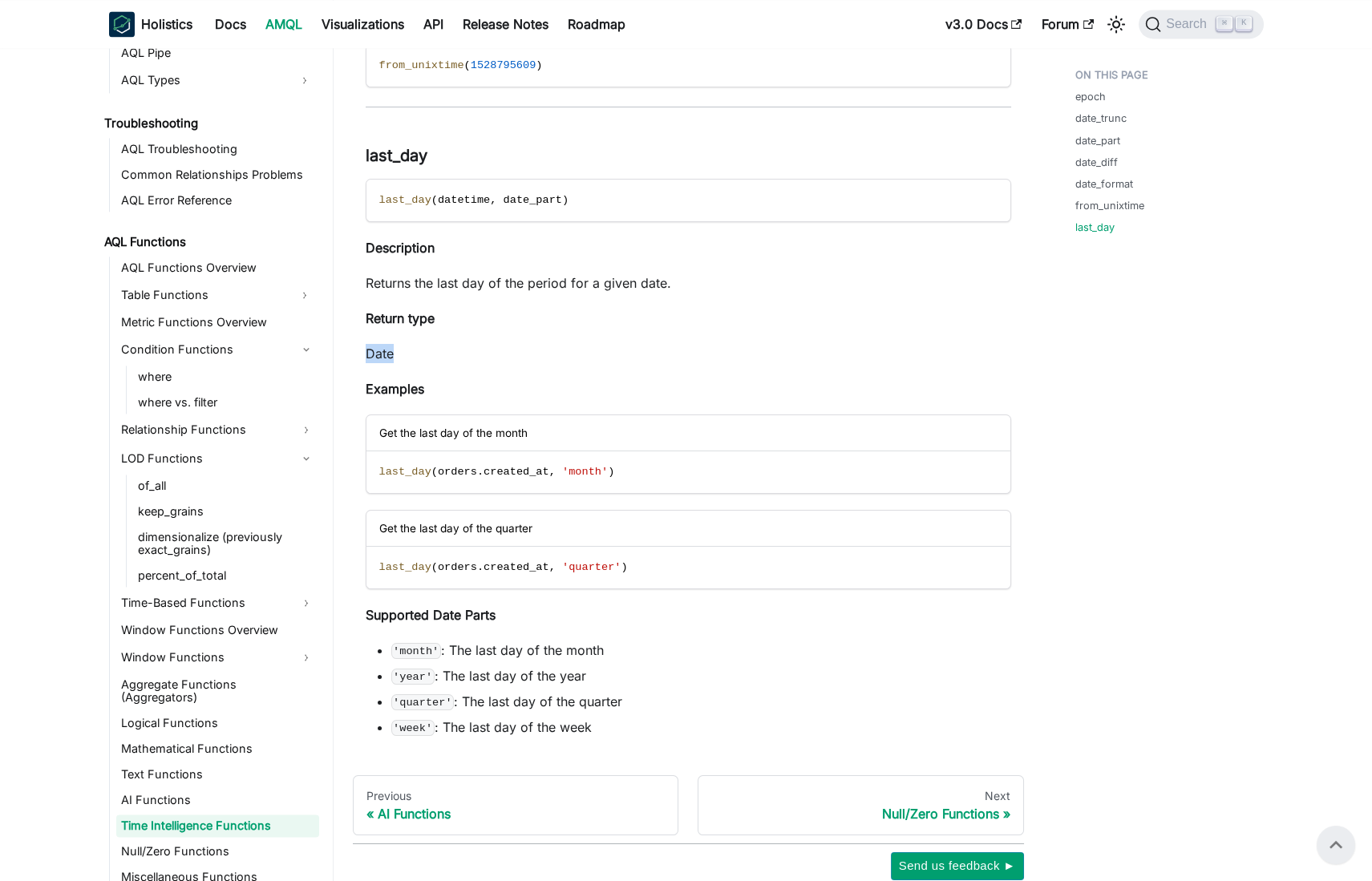
click at [603, 351] on p "Date" at bounding box center [688, 353] width 645 height 19
drag, startPoint x: 740, startPoint y: 476, endPoint x: 730, endPoint y: 476, distance: 10.0
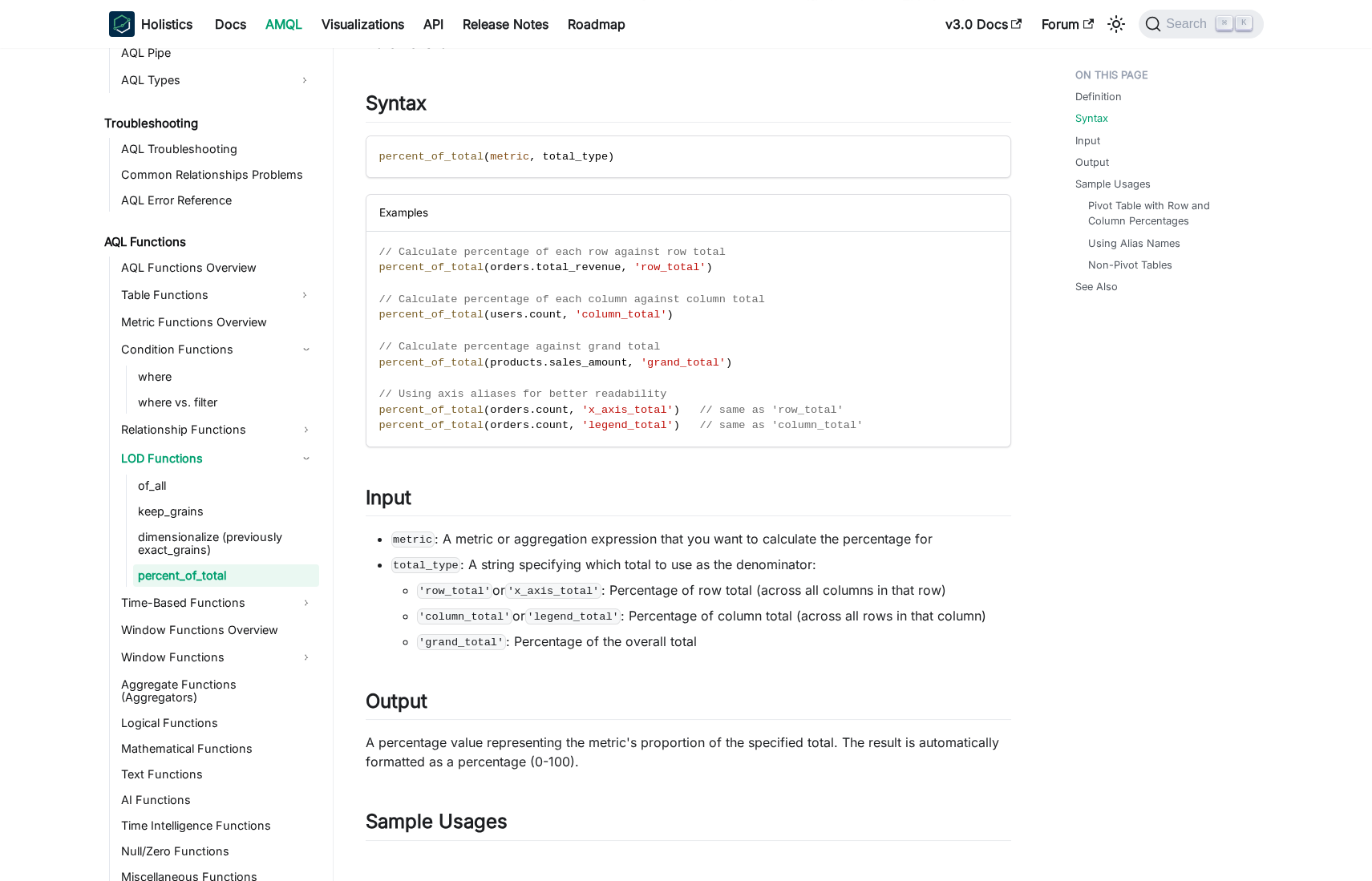
scroll to position [262, 0]
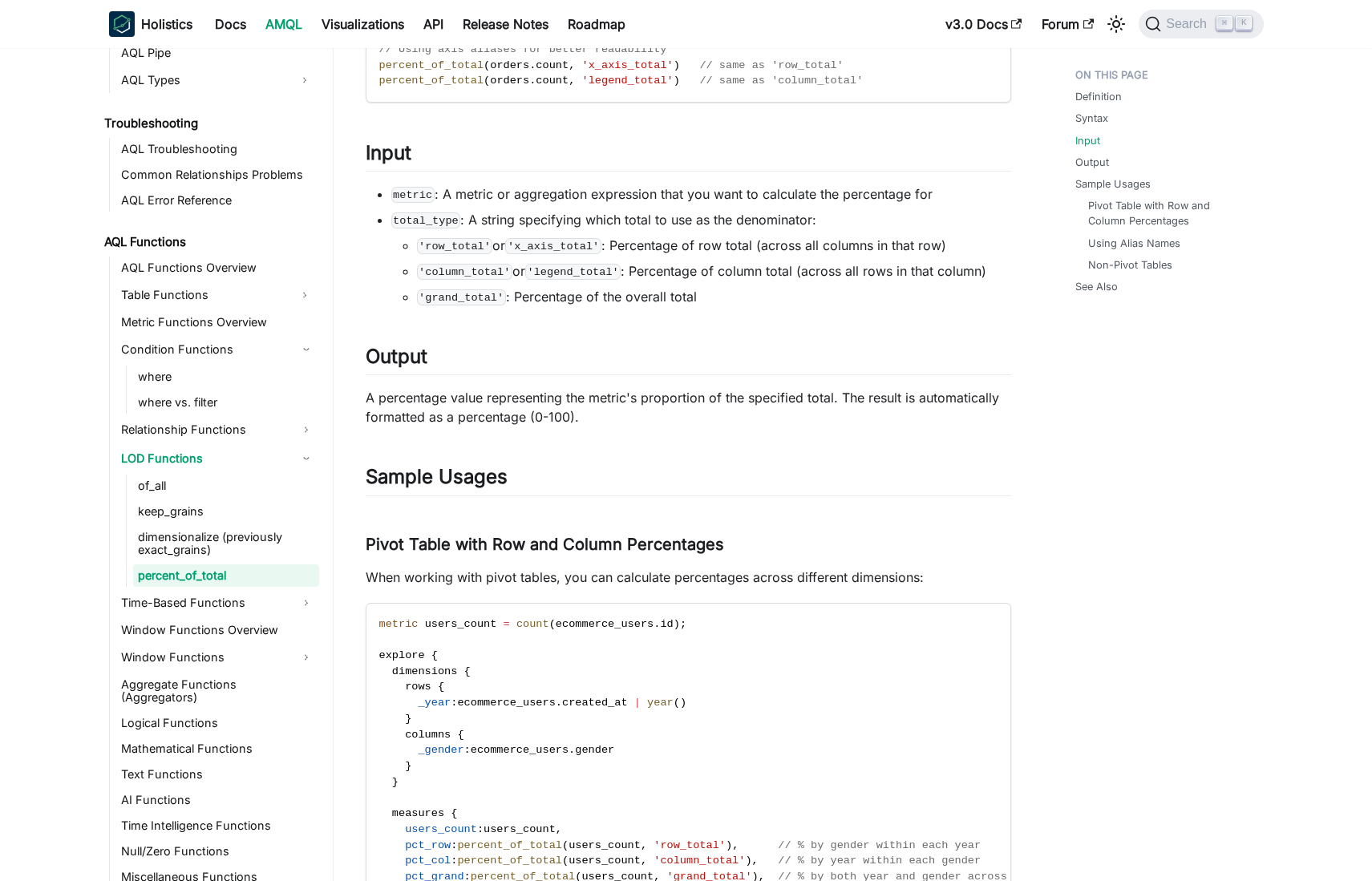
scroll to position [607, 0]
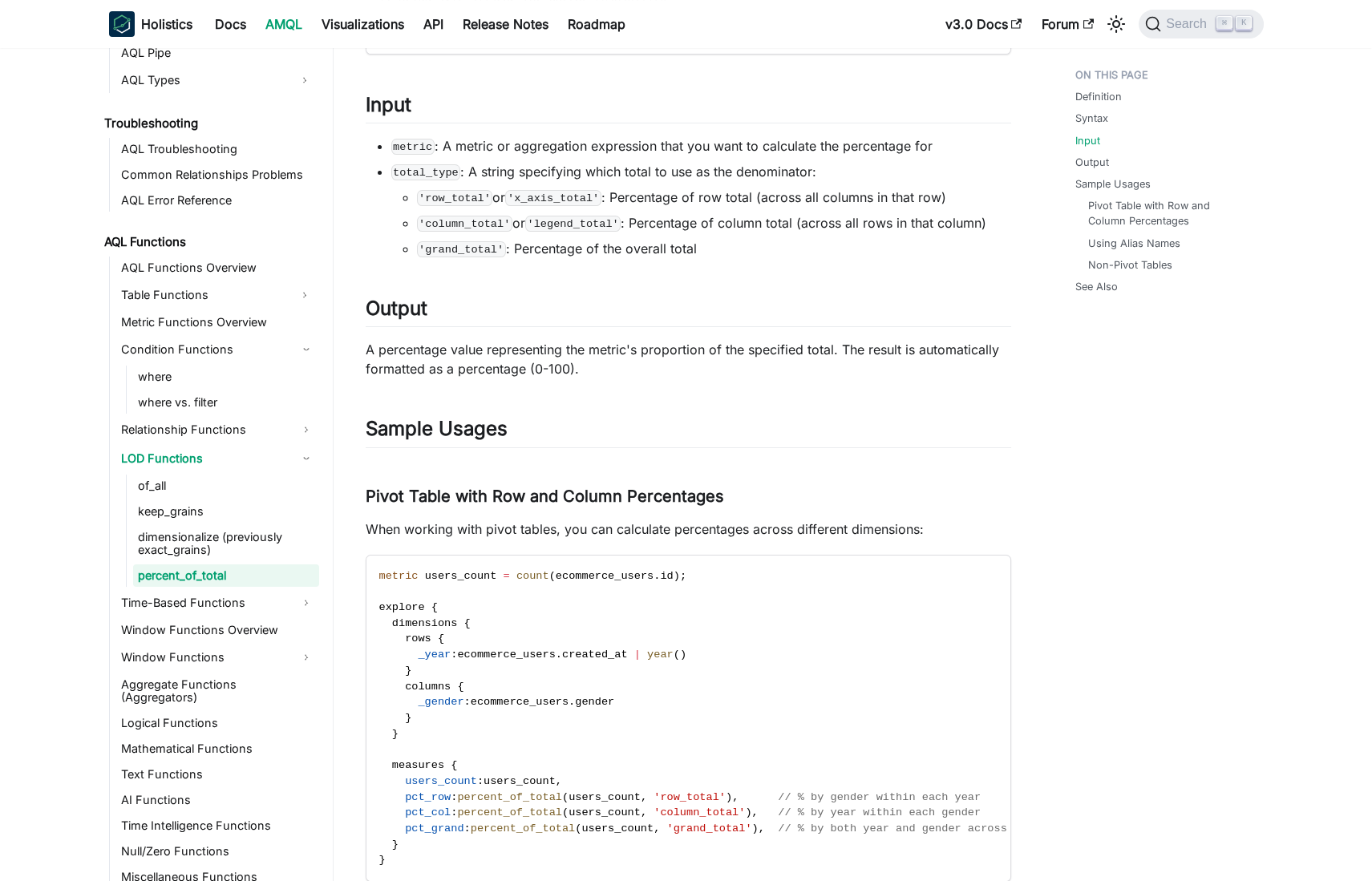
click at [403, 352] on p "A percentage value representing the metric's proportion of the specified total.…" at bounding box center [688, 359] width 645 height 39
drag, startPoint x: 403, startPoint y: 352, endPoint x: 960, endPoint y: 339, distance: 557.2
click at [960, 340] on p "A percentage value representing the metric's proportion of the specified total.…" at bounding box center [688, 359] width 645 height 39
click at [386, 372] on p "A percentage value representing the metric's proportion of the specified total.…" at bounding box center [688, 359] width 645 height 39
drag, startPoint x: 386, startPoint y: 372, endPoint x: 582, endPoint y: 368, distance: 196.0
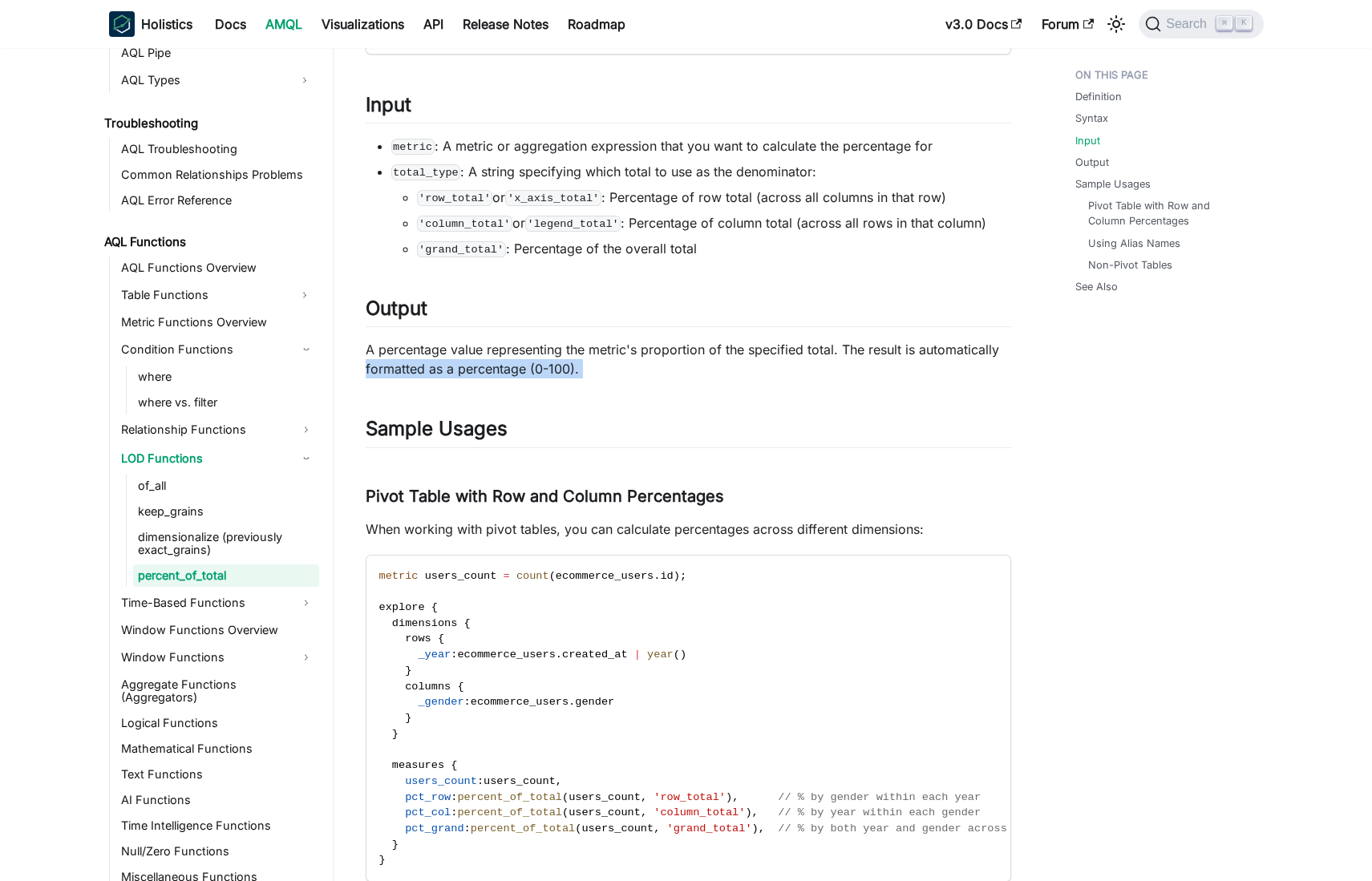
click at [582, 368] on p "A percentage value representing the metric's proportion of the specified total.…" at bounding box center [688, 359] width 645 height 39
click at [711, 345] on p "A percentage value representing the metric's proportion of the specified total.…" at bounding box center [688, 359] width 645 height 39
click at [390, 347] on p "A percentage value representing the metric's proportion of the specified total.…" at bounding box center [688, 359] width 645 height 39
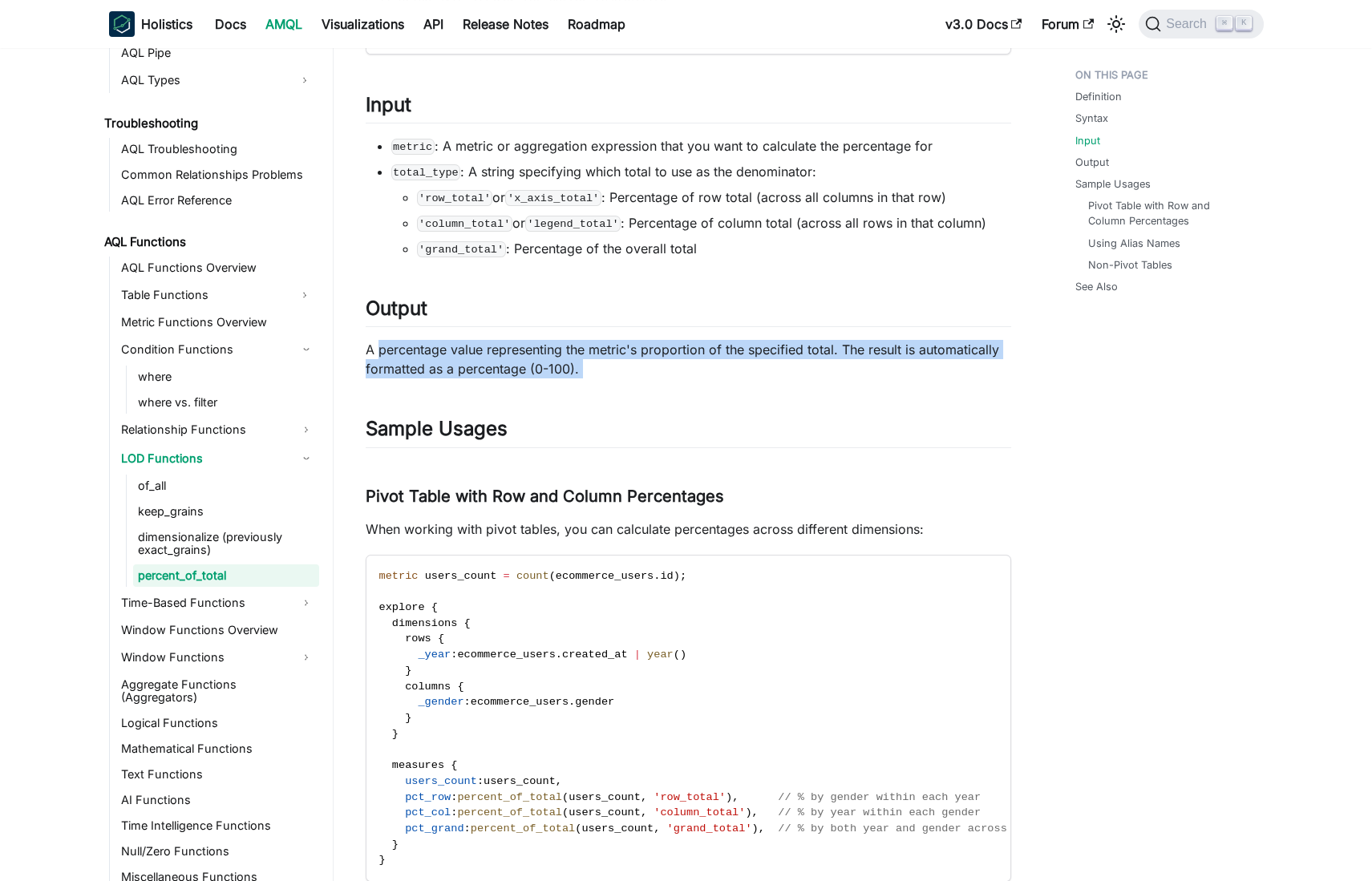
drag, startPoint x: 390, startPoint y: 347, endPoint x: 584, endPoint y: 365, distance: 194.8
click at [584, 365] on p "A percentage value representing the metric's proportion of the specified total.…" at bounding box center [688, 359] width 645 height 39
click at [761, 349] on p "A percentage value representing the metric's proportion of the specified total.…" at bounding box center [688, 359] width 645 height 39
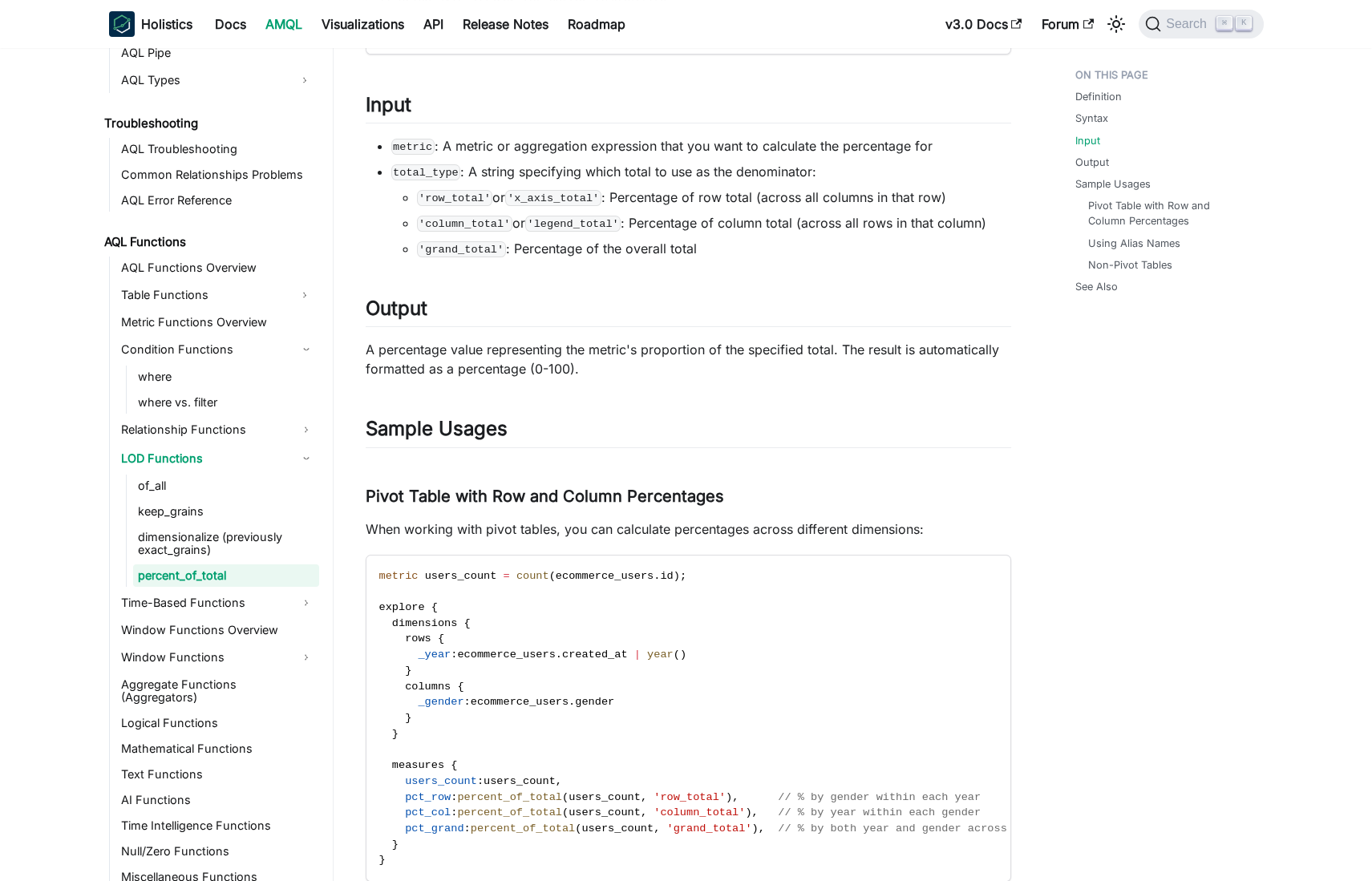
click at [559, 364] on p "A percentage value representing the metric's proportion of the specified total.…" at bounding box center [688, 359] width 645 height 39
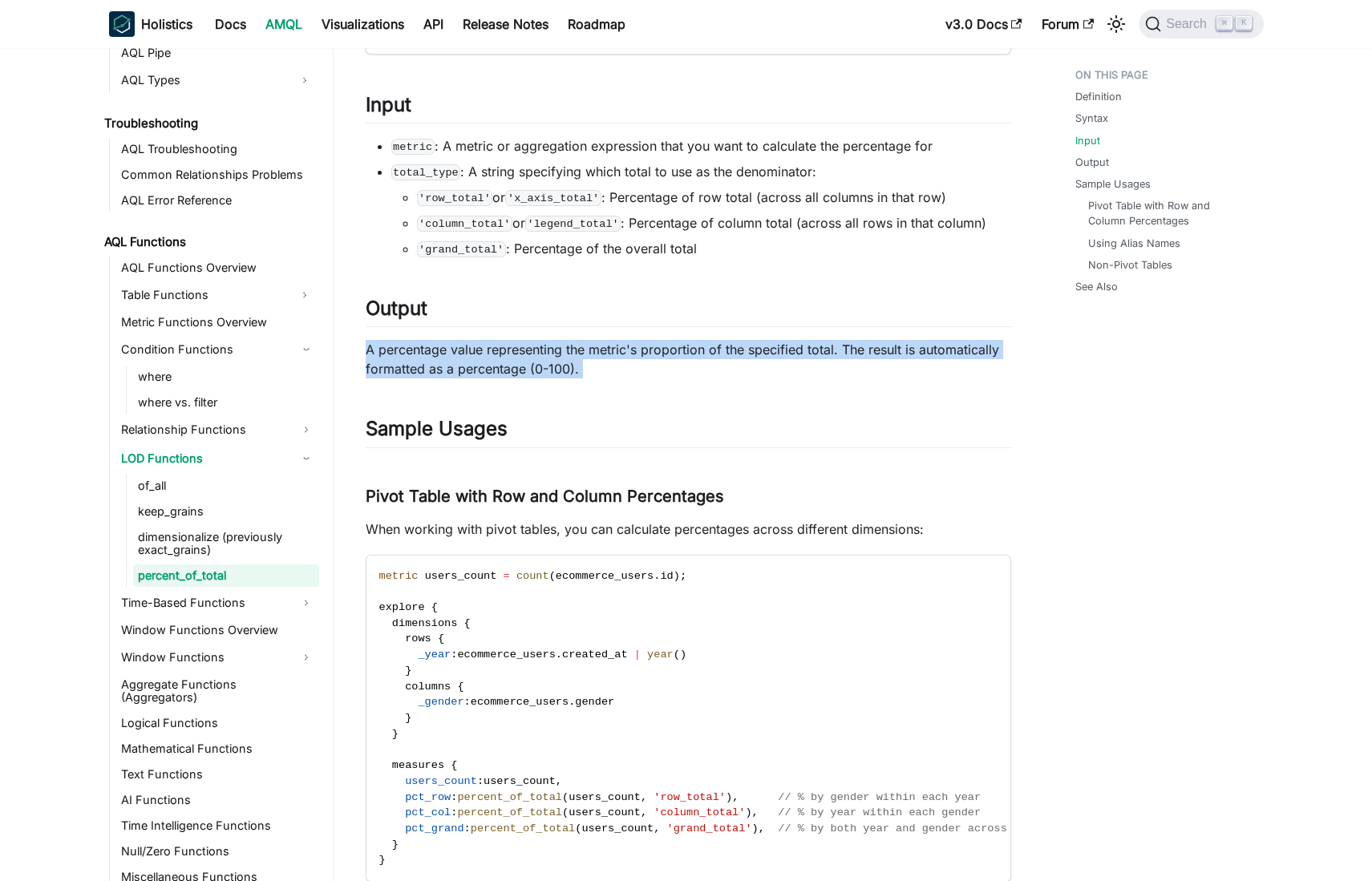
click at [559, 364] on p "A percentage value representing the metric's proportion of the specified total.…" at bounding box center [688, 359] width 645 height 39
click at [753, 352] on p "A percentage value representing the metric's proportion of the specified total.…" at bounding box center [688, 359] width 645 height 39
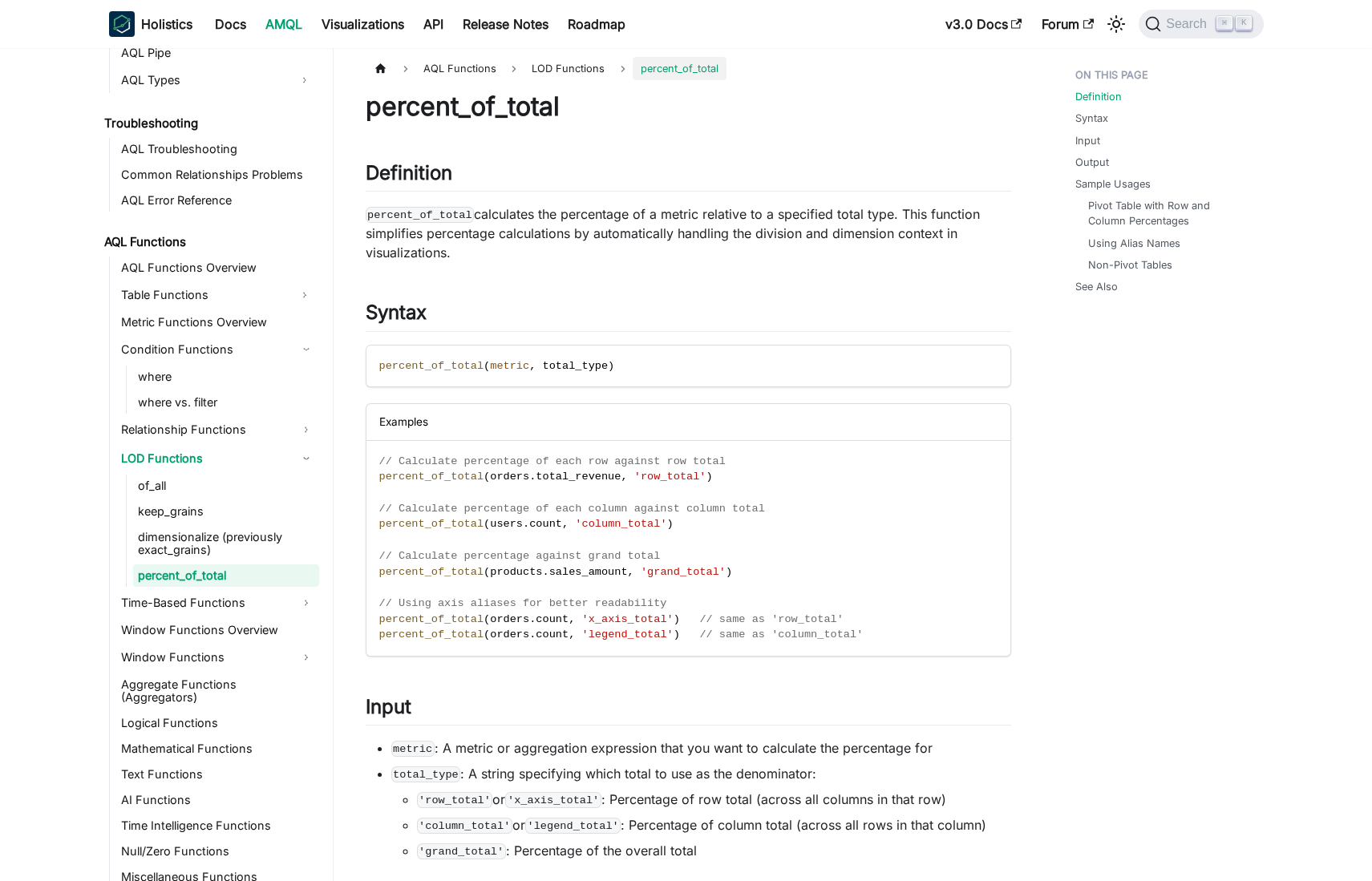
scroll to position [0, 0]
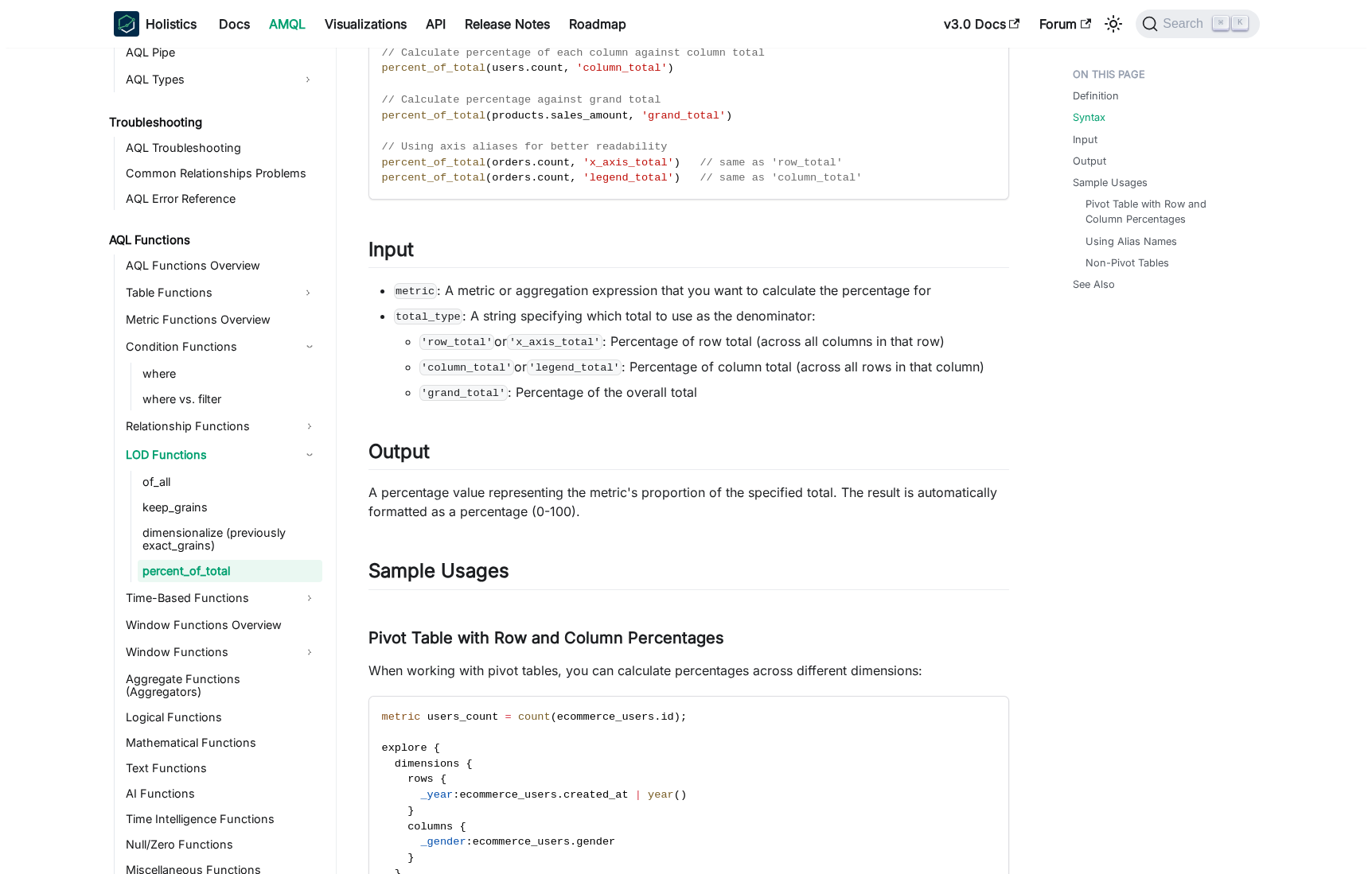
scroll to position [19, 0]
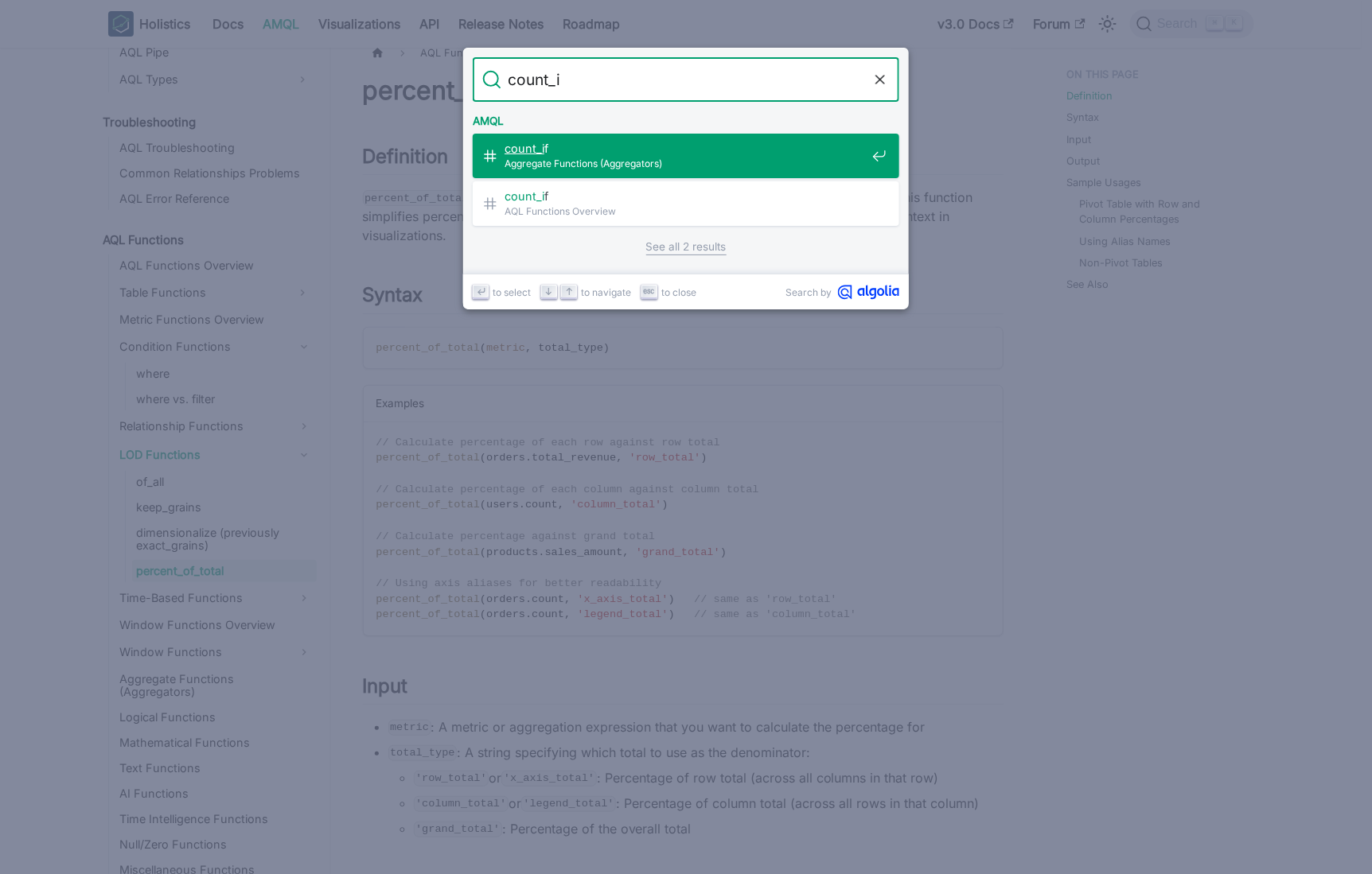
type input "count_if"
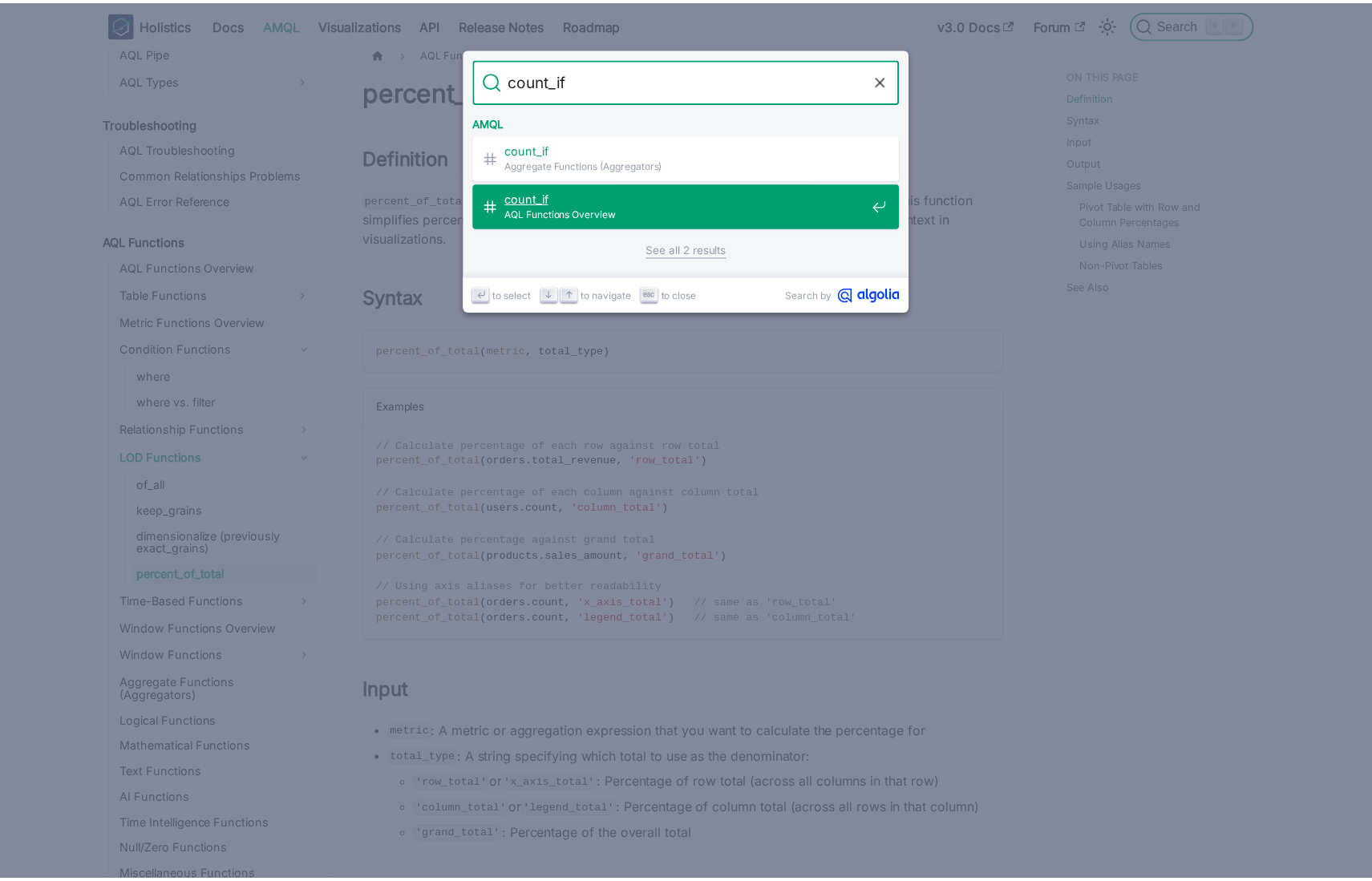
scroll to position [1861, 0]
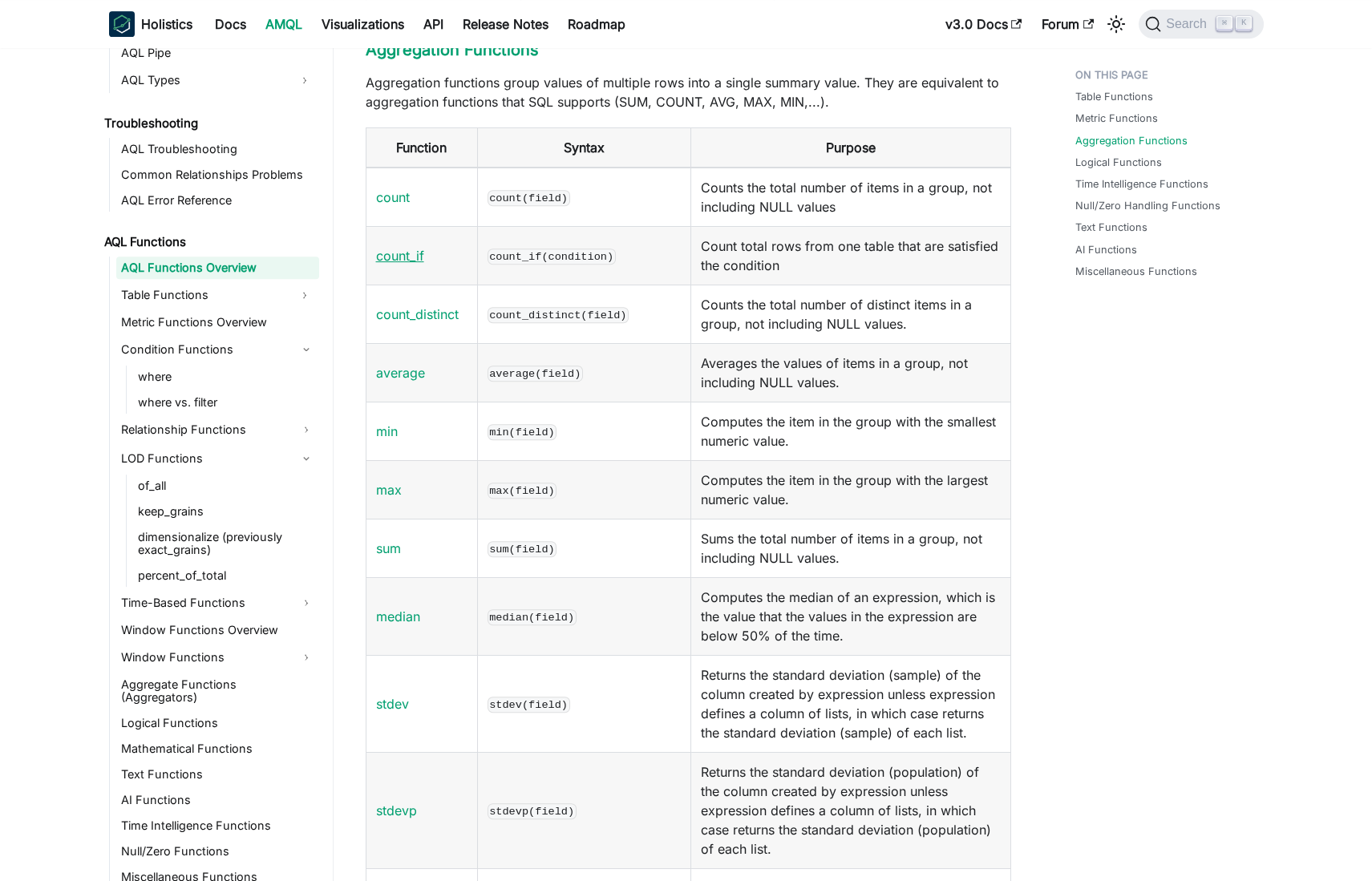
click at [407, 264] on link "count_if" at bounding box center [400, 256] width 48 height 16
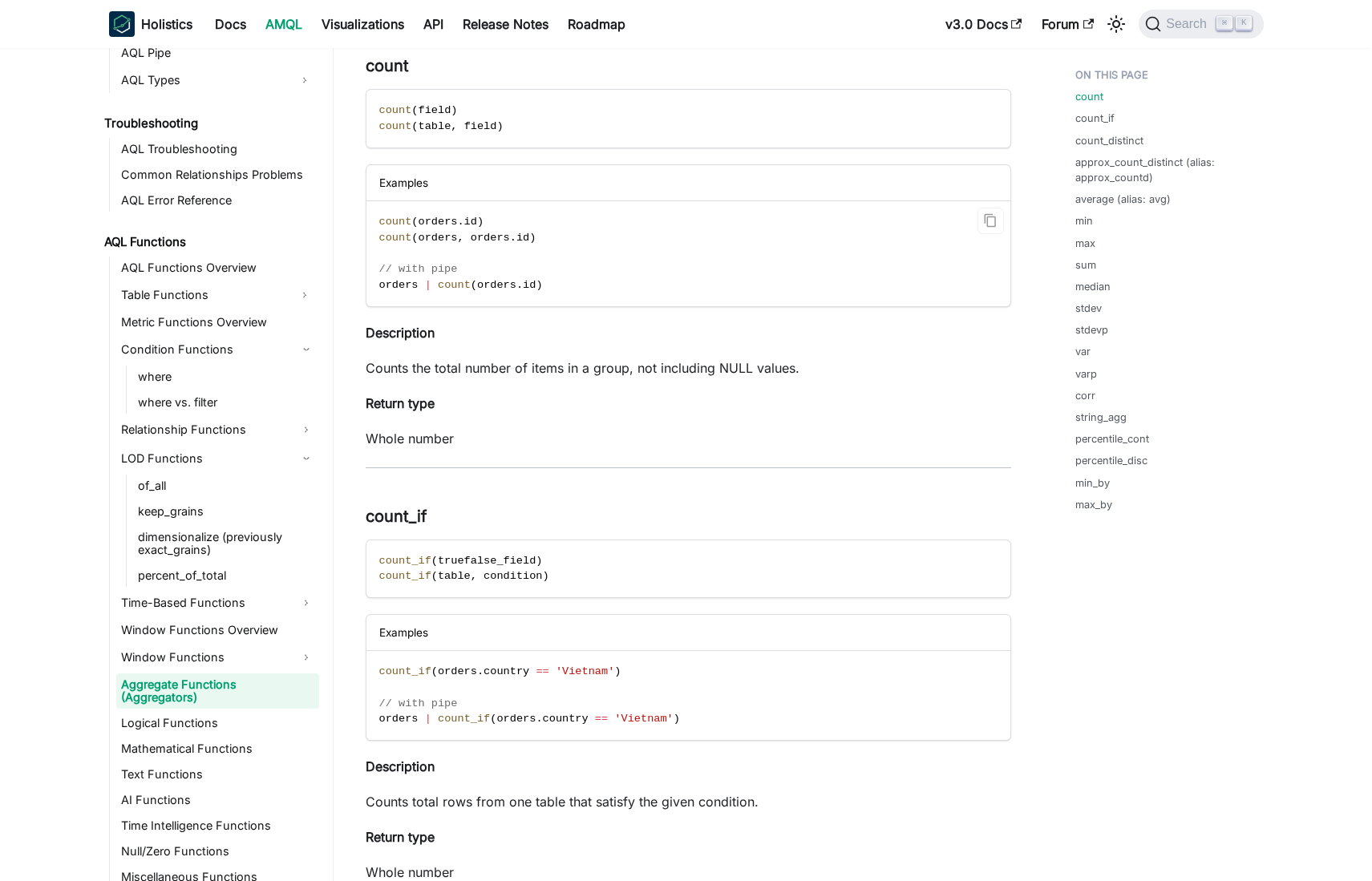
click at [388, 230] on code "count ( orders . id ) count ( orders , orders . id ) // with pipe orders | coun…" at bounding box center [687, 254] width 642 height 105
drag, startPoint x: 388, startPoint y: 230, endPoint x: 558, endPoint y: 228, distance: 170.0
click at [558, 228] on code "count ( orders . id ) count ( orders , orders . id ) // with pipe orders | coun…" at bounding box center [687, 254] width 642 height 105
click at [682, 237] on code "count ( orders . id ) count ( orders , orders . id ) // with pipe orders | coun…" at bounding box center [687, 254] width 642 height 105
click at [456, 285] on span "count" at bounding box center [455, 285] width 33 height 12
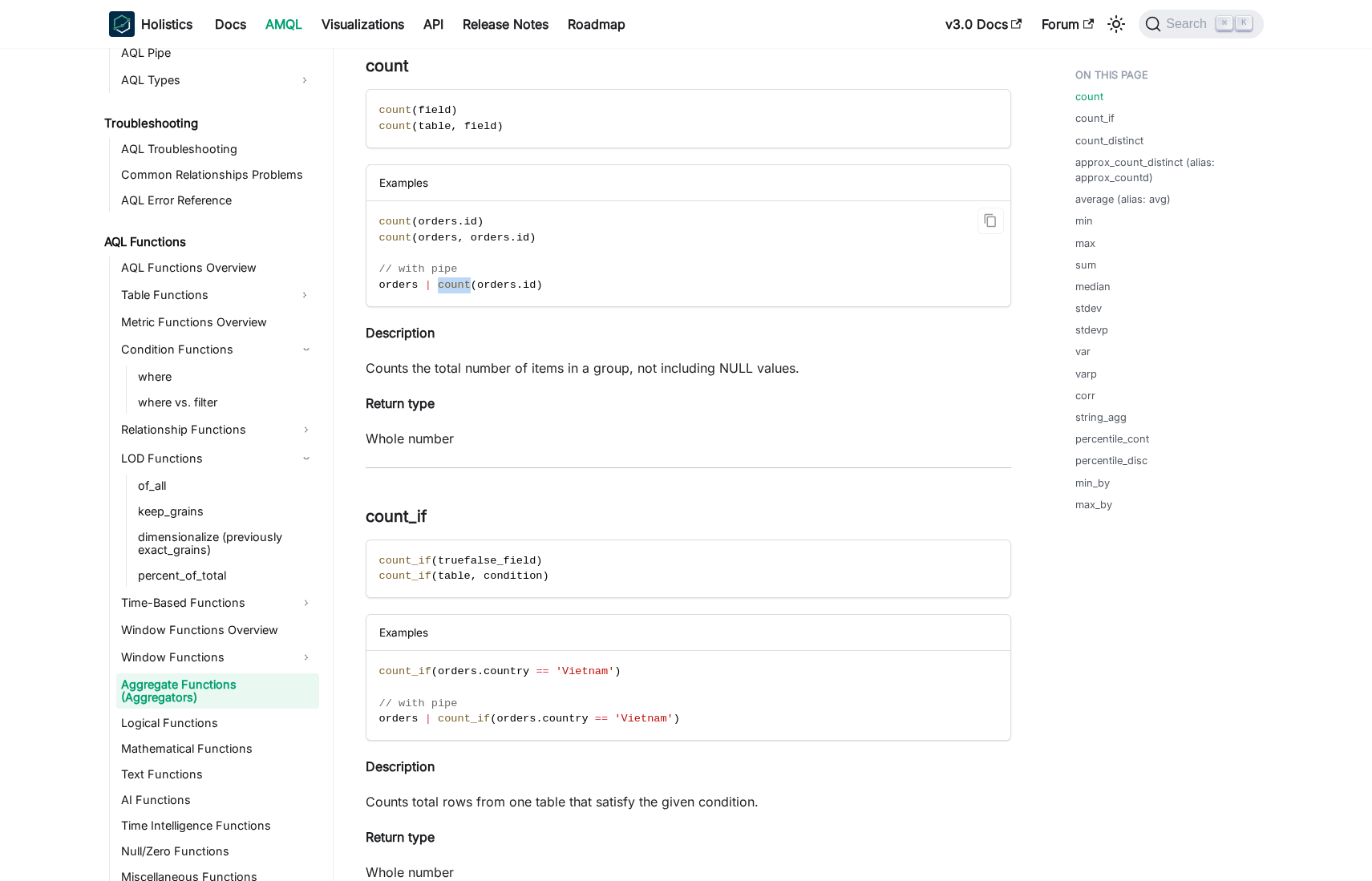
click at [456, 285] on span "count" at bounding box center [455, 285] width 33 height 12
click at [644, 281] on code "count ( orders . id ) count ( orders , orders . id ) // with pipe orders | coun…" at bounding box center [687, 254] width 642 height 105
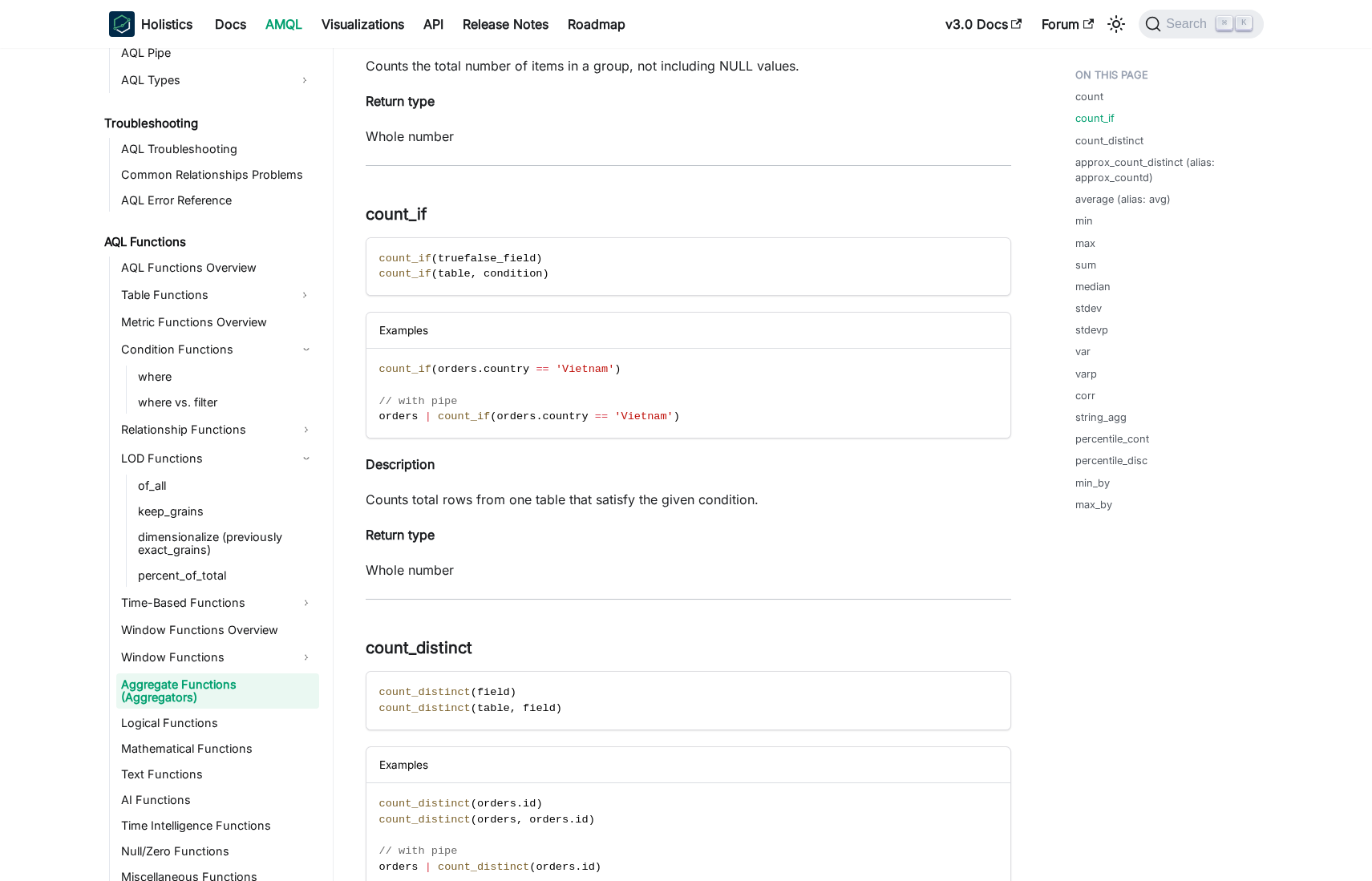
scroll to position [557, 0]
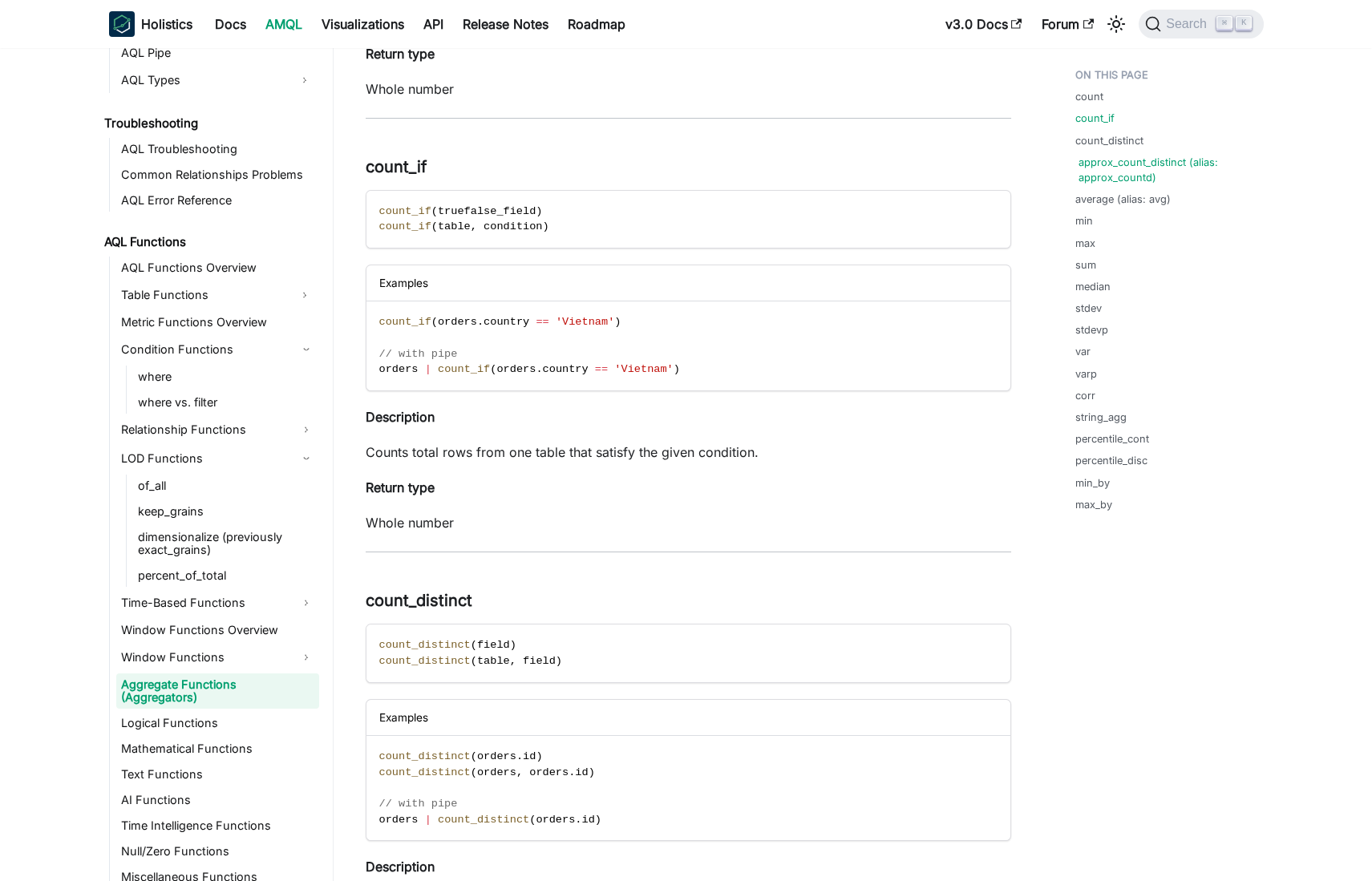
click at [1127, 156] on link "approx_count_distinct (alias: approx_countd)" at bounding box center [1169, 170] width 179 height 31
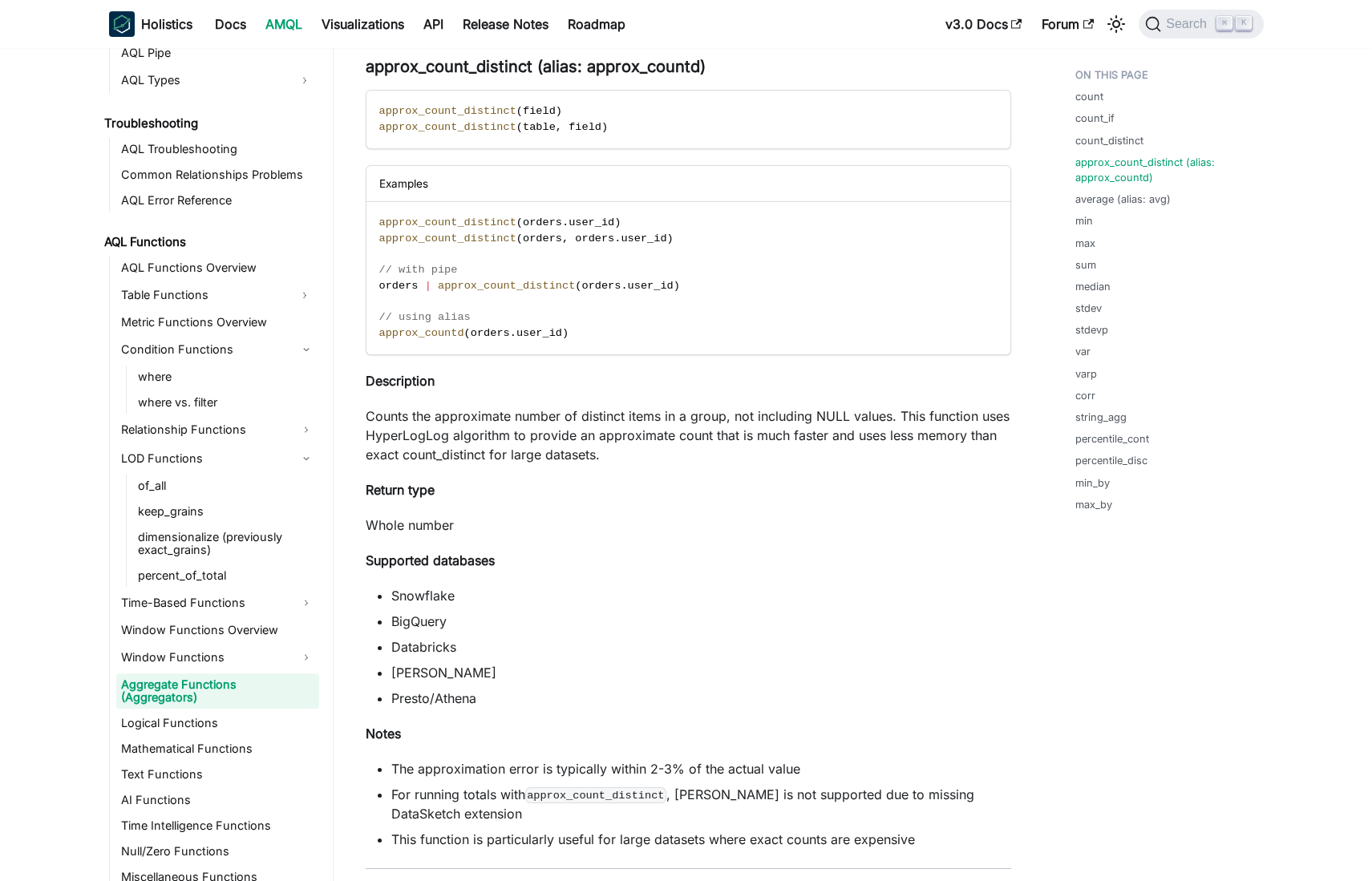
click at [373, 420] on p "Counts the approximate number of distinct items in a group, not including NULL …" at bounding box center [688, 436] width 645 height 58
drag, startPoint x: 372, startPoint y: 420, endPoint x: 946, endPoint y: 409, distance: 574.1
click at [963, 409] on p "Counts the approximate number of distinct items in a group, not including NULL …" at bounding box center [688, 436] width 645 height 58
click at [847, 419] on p "Counts the approximate number of distinct items in a group, not including NULL …" at bounding box center [688, 436] width 645 height 58
click at [384, 437] on p "Counts the approximate number of distinct items in a group, not including NULL …" at bounding box center [688, 436] width 645 height 58
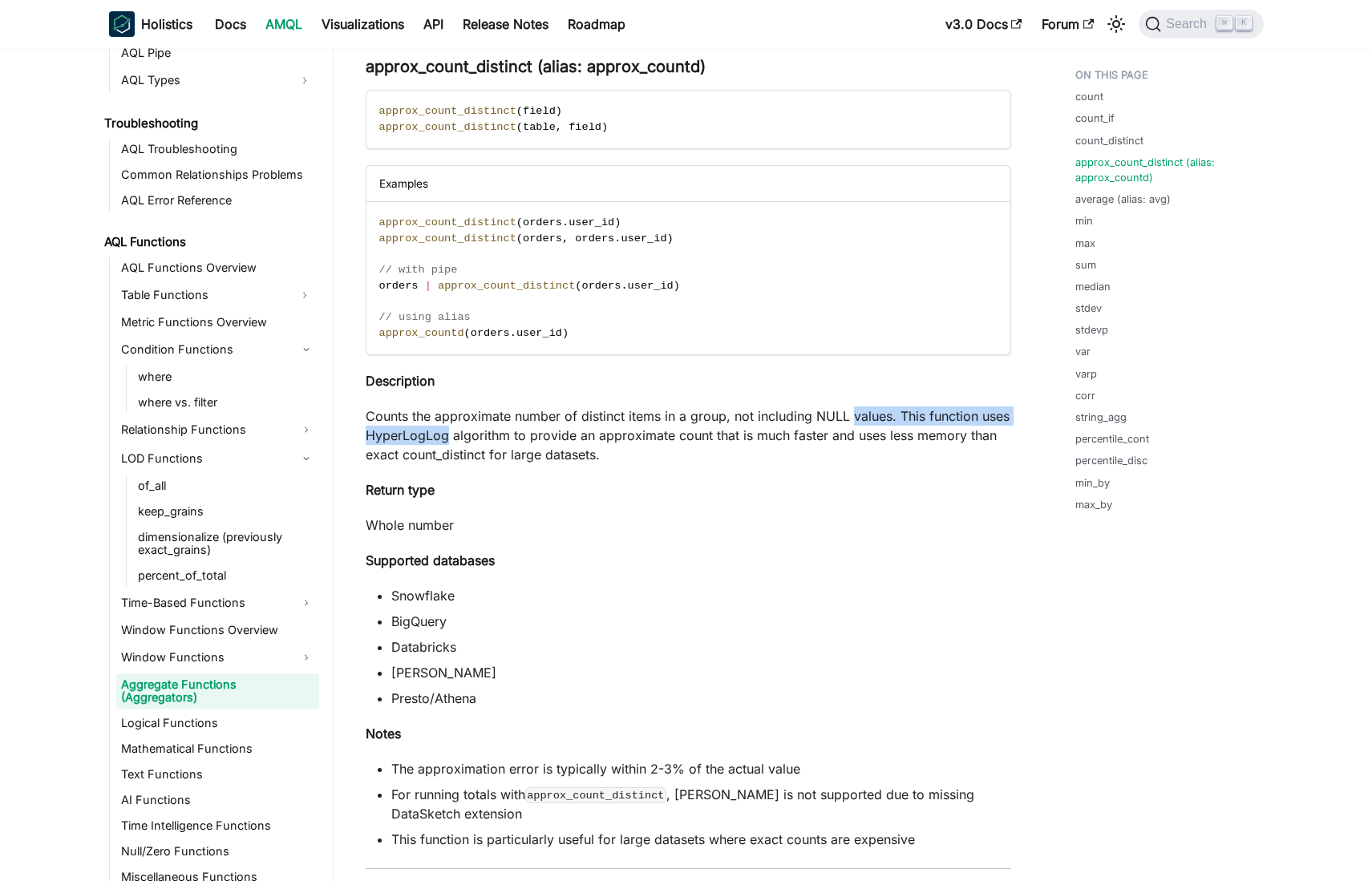
drag, startPoint x: 384, startPoint y: 437, endPoint x: 873, endPoint y: 421, distance: 489.3
click at [873, 421] on p "Counts the approximate number of distinct items in a group, not including NULL …" at bounding box center [688, 436] width 645 height 58
